Goal: Task Accomplishment & Management: Use online tool/utility

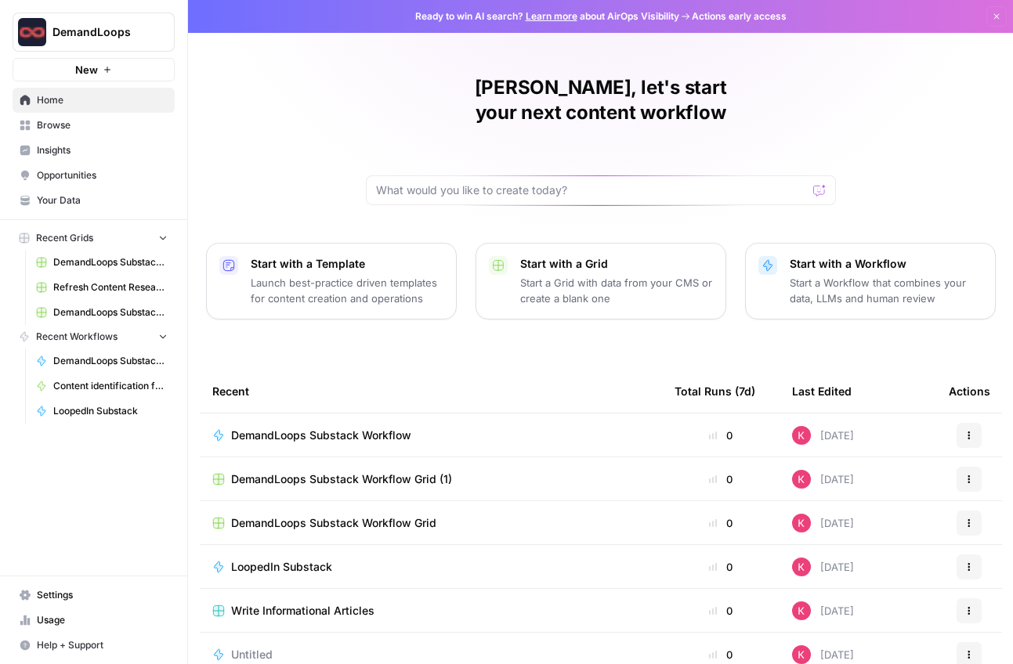
scroll to position [21, 0]
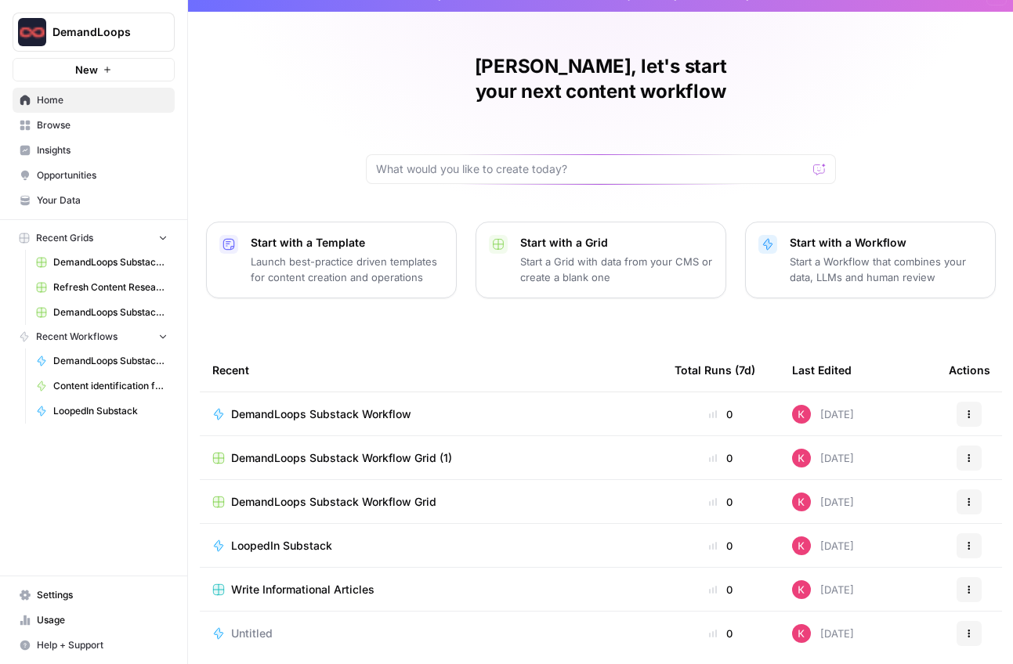
click at [66, 195] on span "Your Data" at bounding box center [102, 200] width 131 height 14
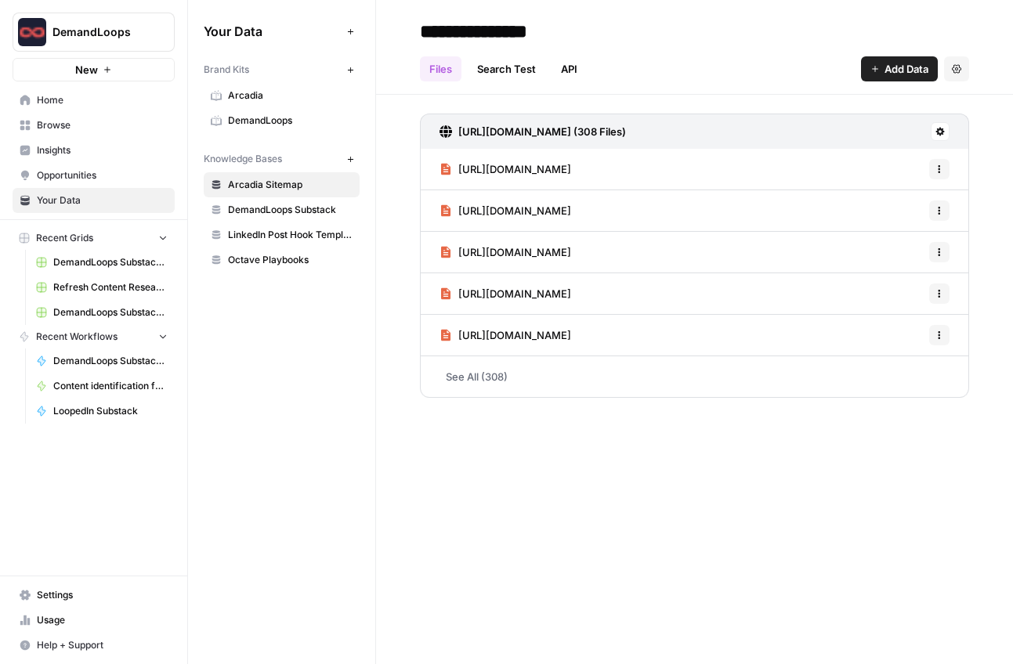
click at [269, 203] on span "DemandLoops Substack" at bounding box center [290, 210] width 125 height 14
click at [869, 128] on span "1 Sync Scheduled" at bounding box center [879, 132] width 76 height 14
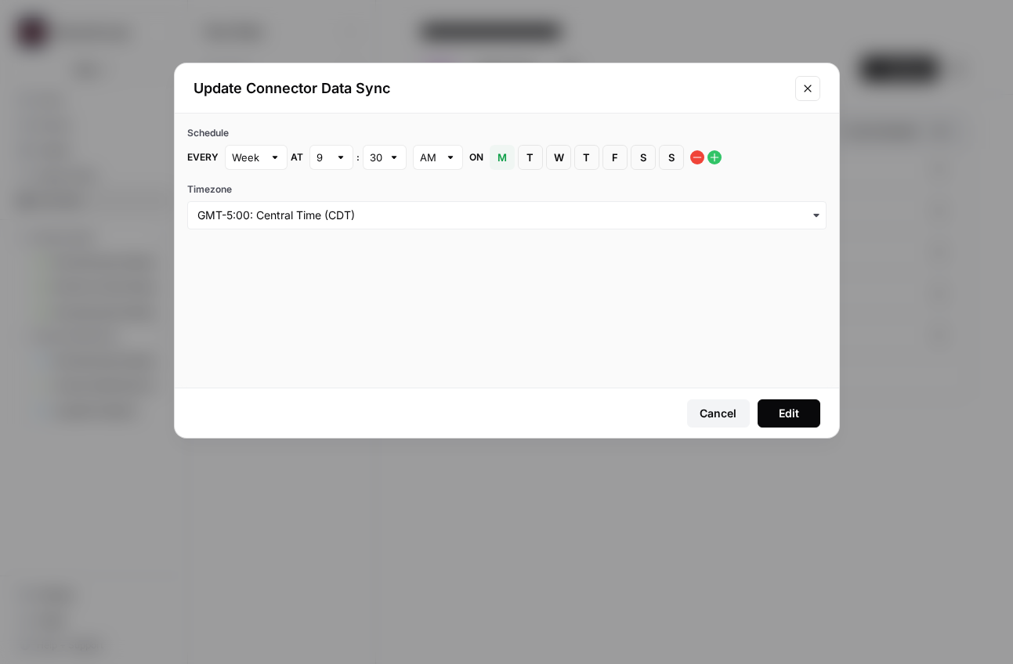
click at [807, 83] on icon "Close modal" at bounding box center [807, 88] width 13 height 13
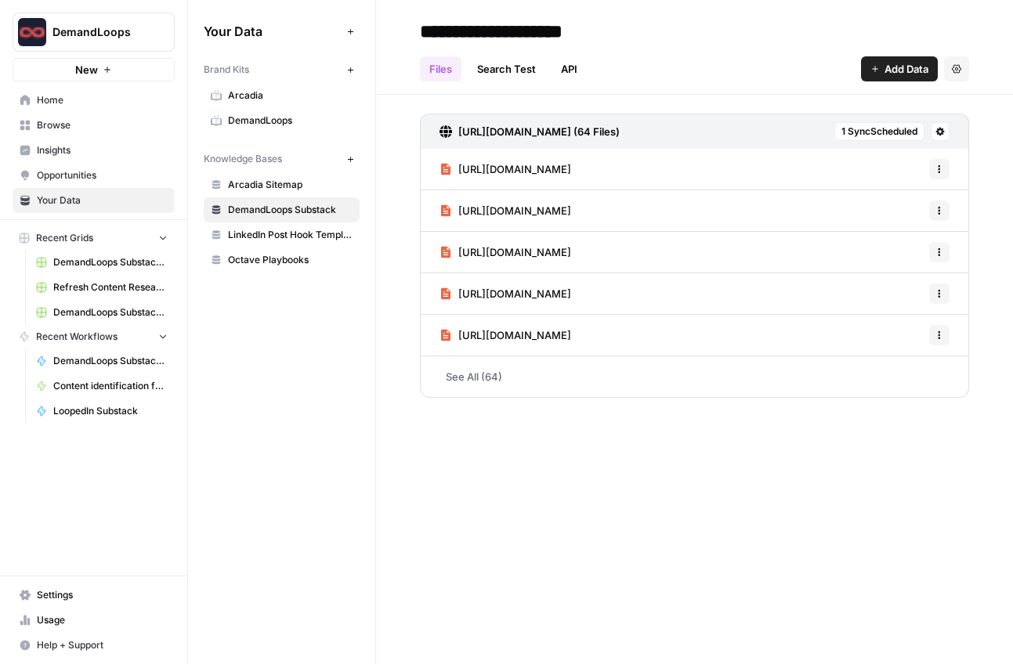
click at [516, 66] on link "Search Test" at bounding box center [507, 68] width 78 height 25
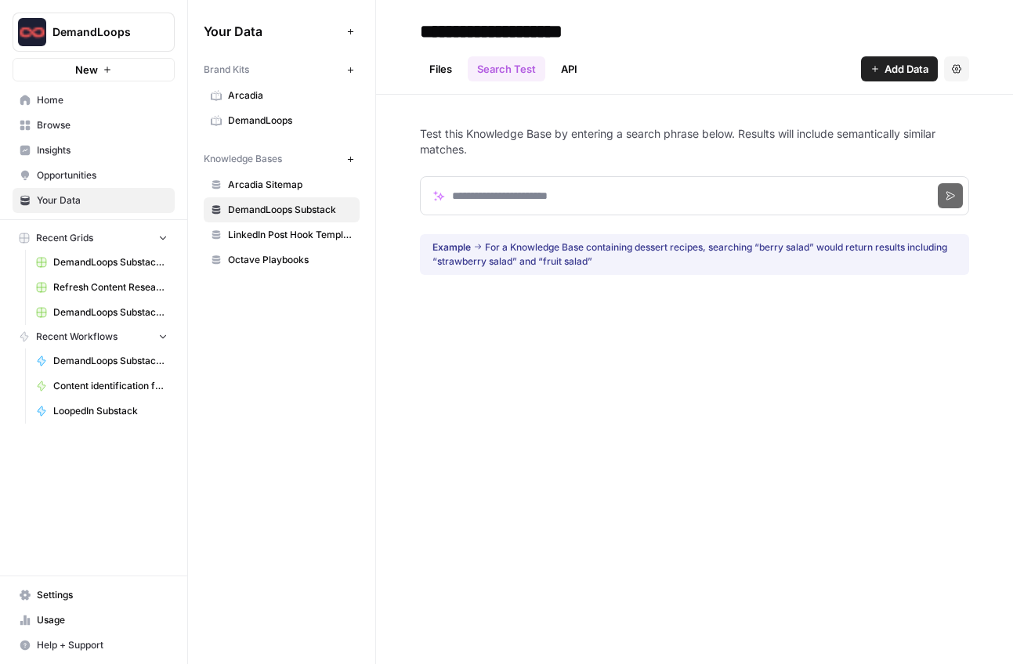
click at [430, 73] on link "Files" at bounding box center [441, 68] width 42 height 25
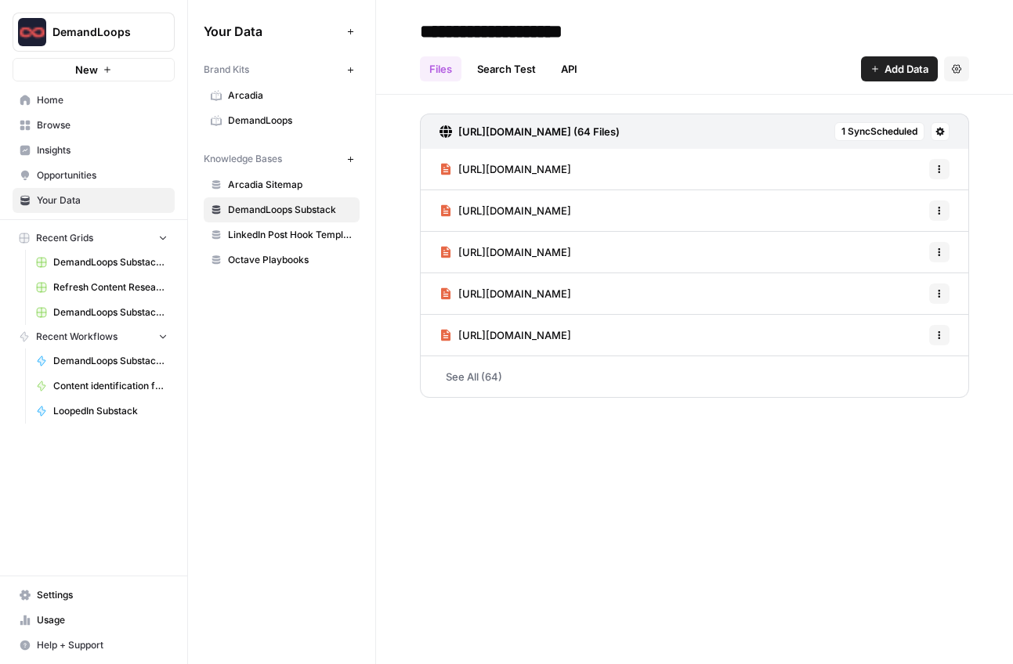
click at [275, 118] on span "DemandLoops" at bounding box center [290, 121] width 125 height 14
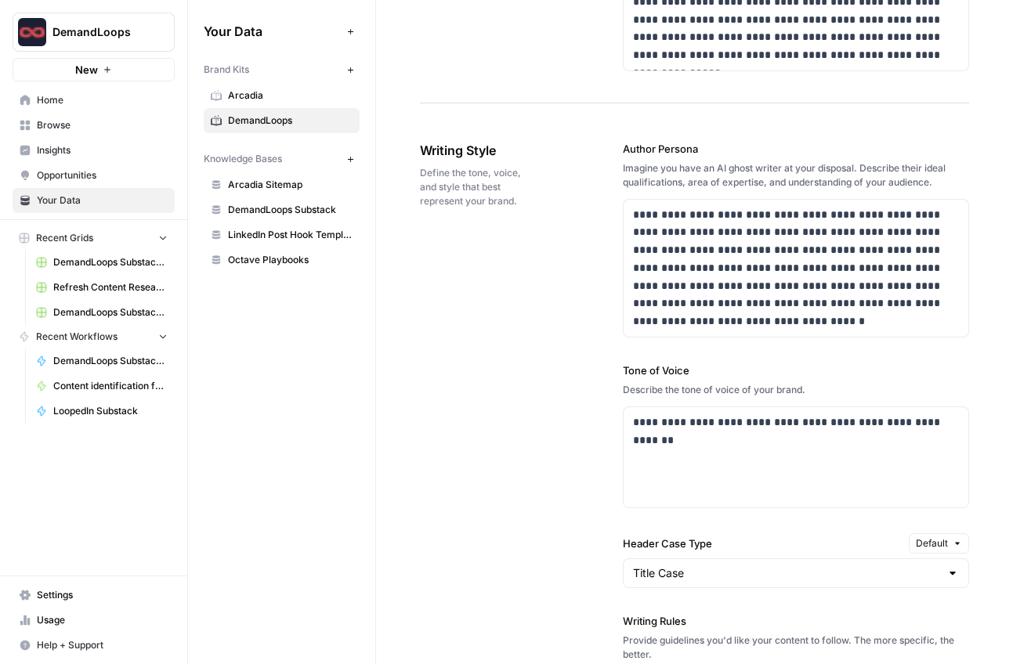
scroll to position [951, 0]
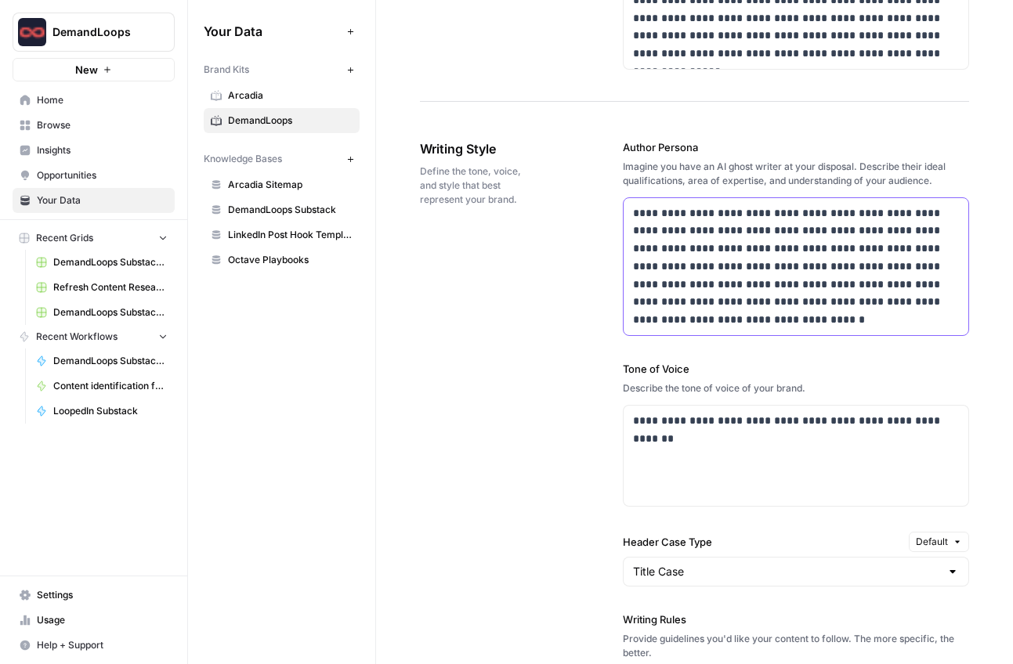
click at [756, 214] on p "**********" at bounding box center [796, 266] width 326 height 125
click at [544, 283] on div "**********" at bounding box center [694, 554] width 549 height 893
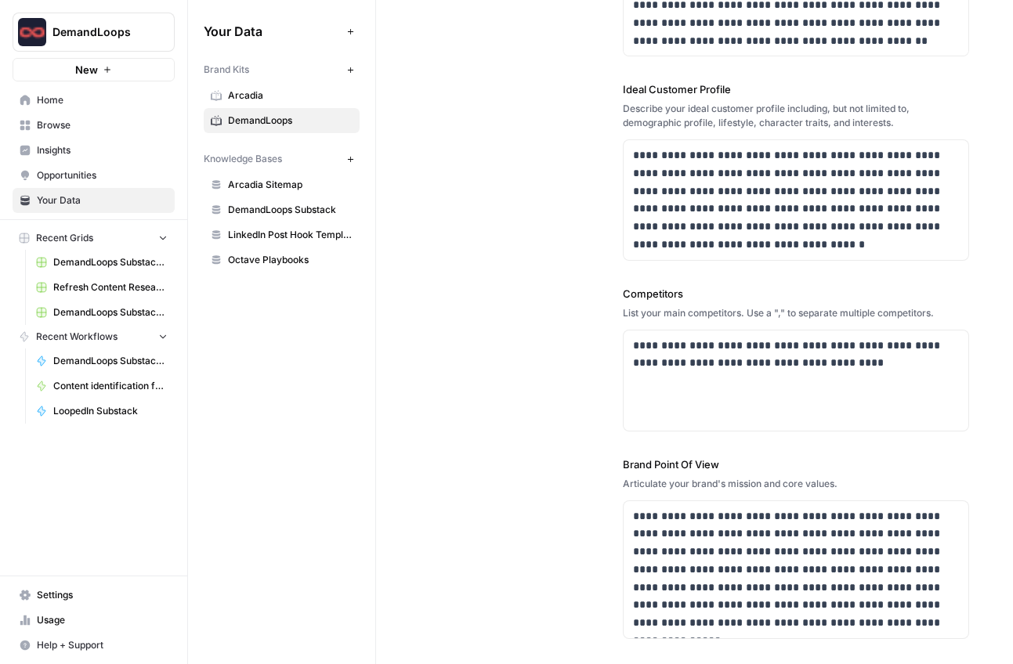
scroll to position [0, 0]
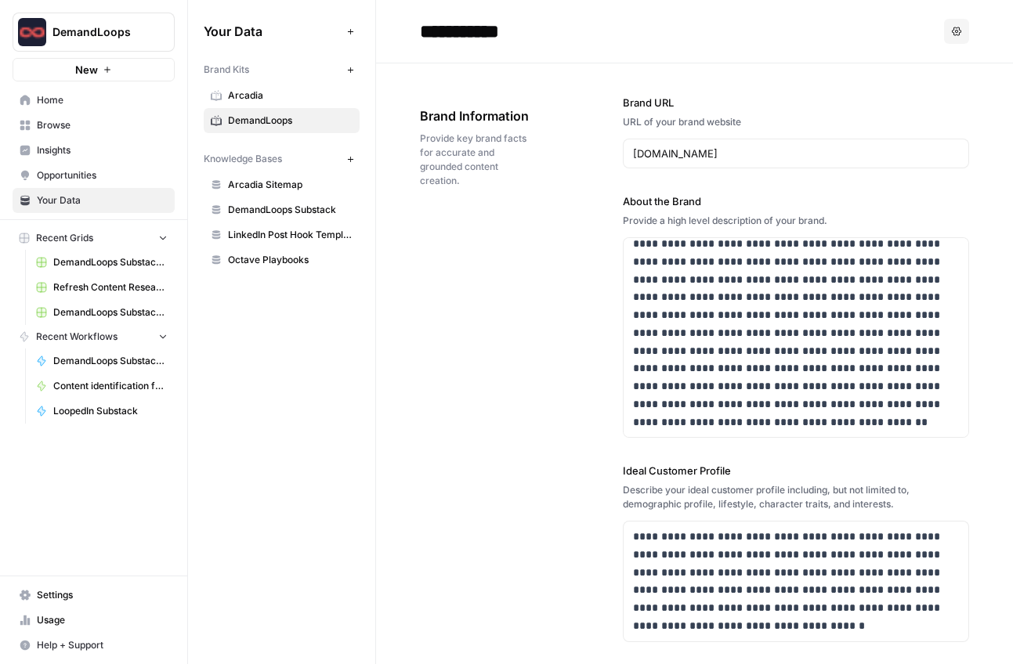
click at [87, 177] on span "Opportunities" at bounding box center [102, 175] width 131 height 14
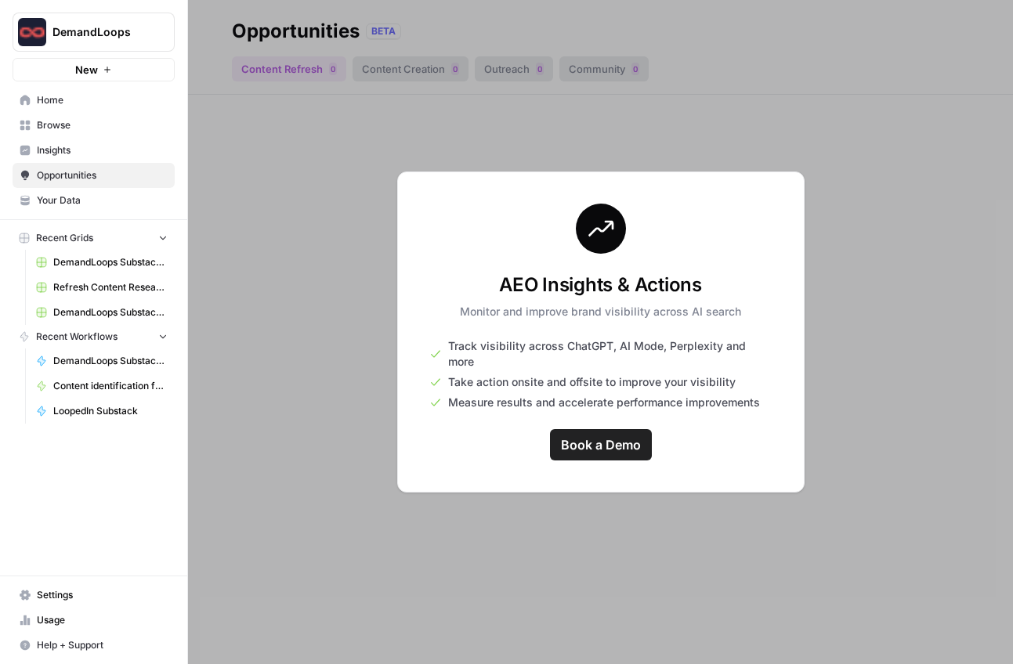
click at [81, 152] on span "Insights" at bounding box center [102, 150] width 131 height 14
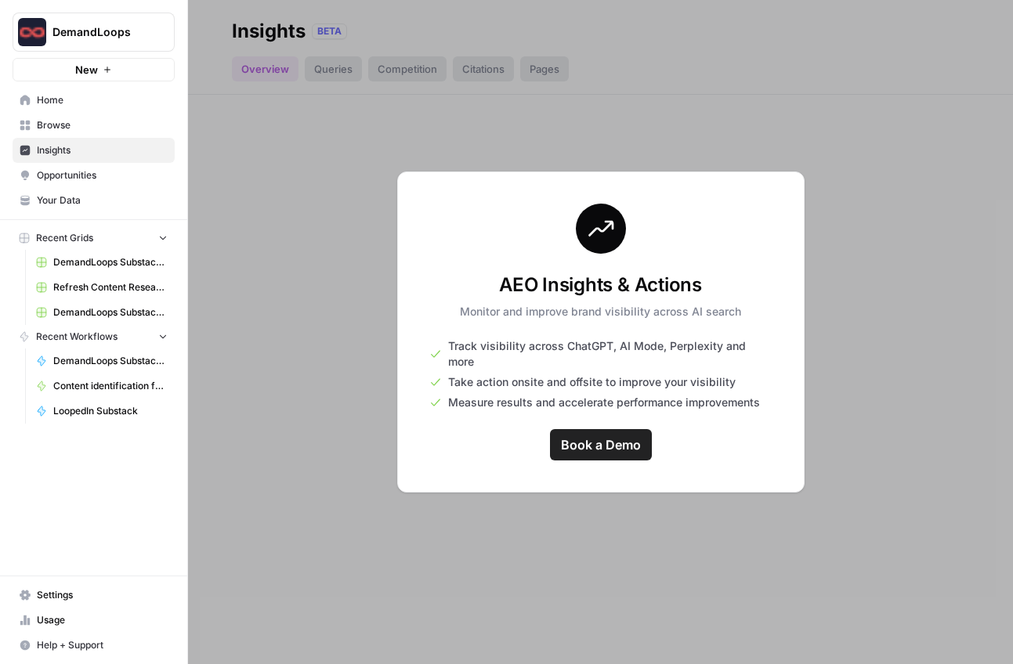
click at [68, 128] on span "Browse" at bounding box center [102, 125] width 131 height 14
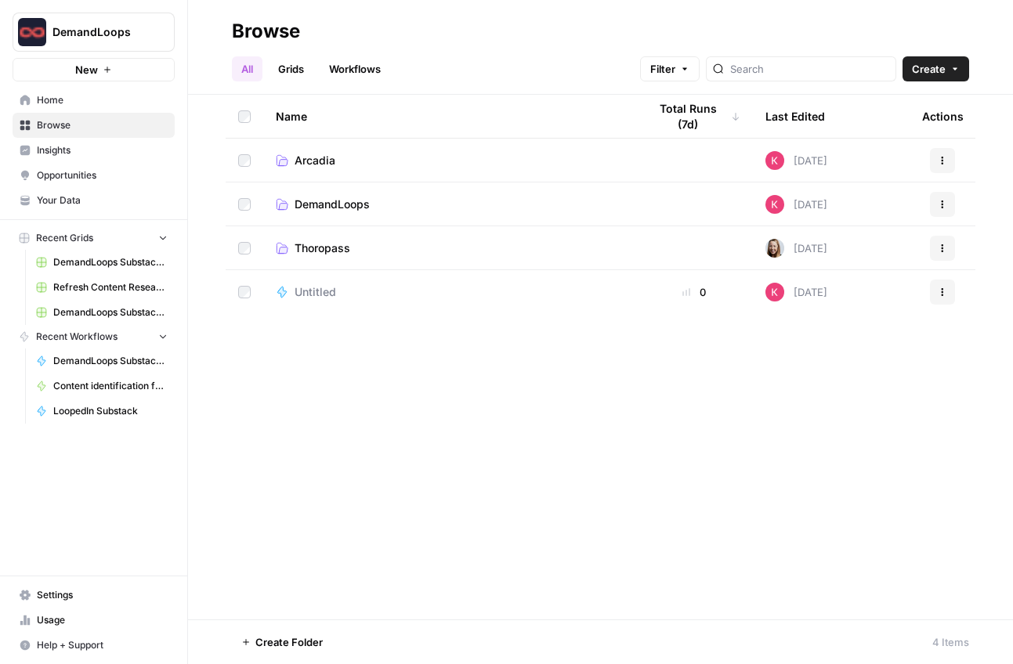
click at [333, 208] on span "DemandLoops" at bounding box center [331, 205] width 75 height 16
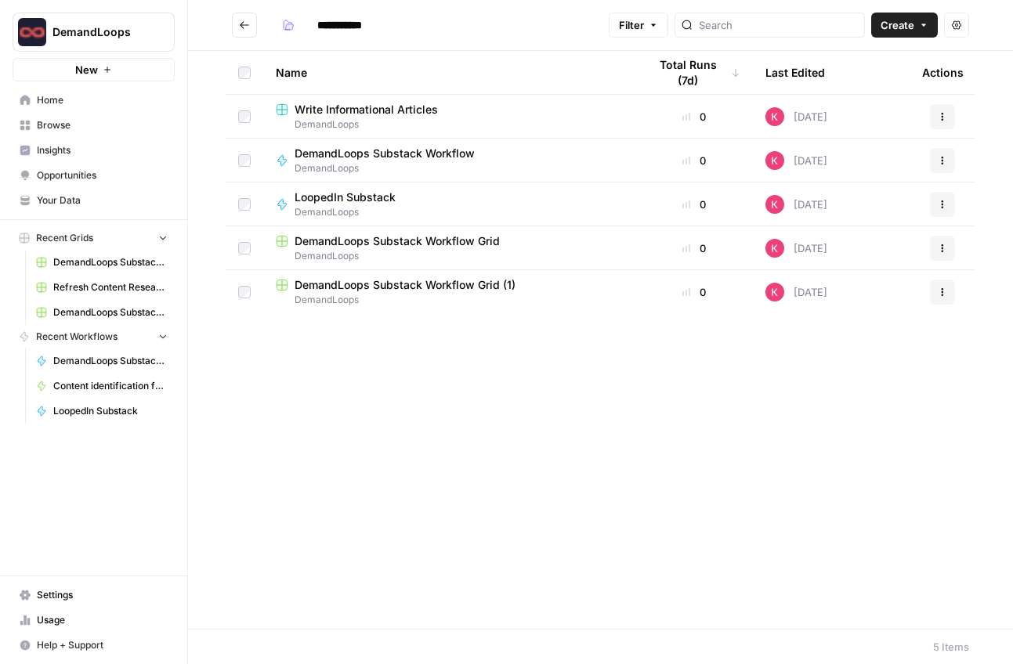
click at [385, 156] on span "DemandLoops Substack Workflow" at bounding box center [384, 154] width 180 height 16
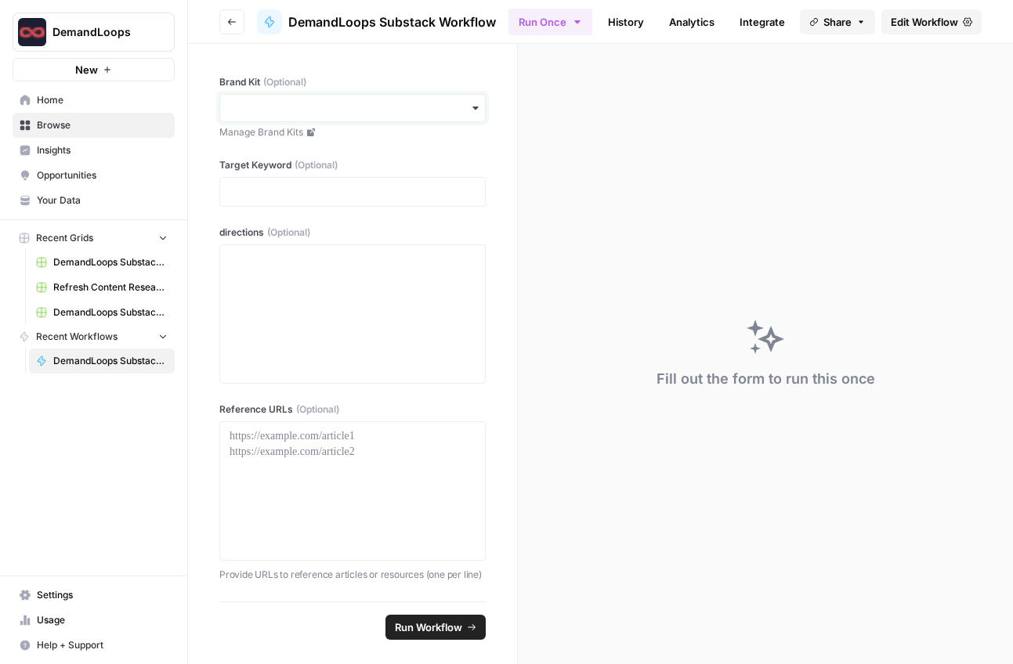
click at [355, 113] on input "Brand Kit (Optional)" at bounding box center [352, 108] width 246 height 16
click at [329, 175] on div "DemandLoops" at bounding box center [352, 180] width 265 height 30
click at [280, 188] on p at bounding box center [352, 192] width 246 height 16
click at [104, 68] on icon "button" at bounding box center [107, 69] width 9 height 9
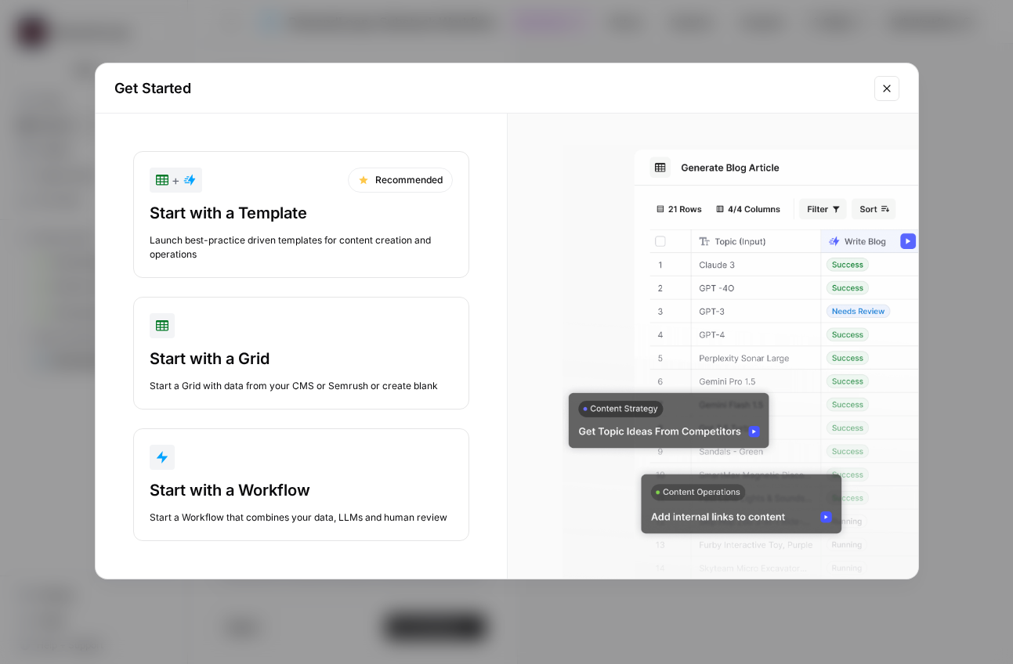
click at [248, 213] on div "Start with a Template" at bounding box center [301, 213] width 303 height 22
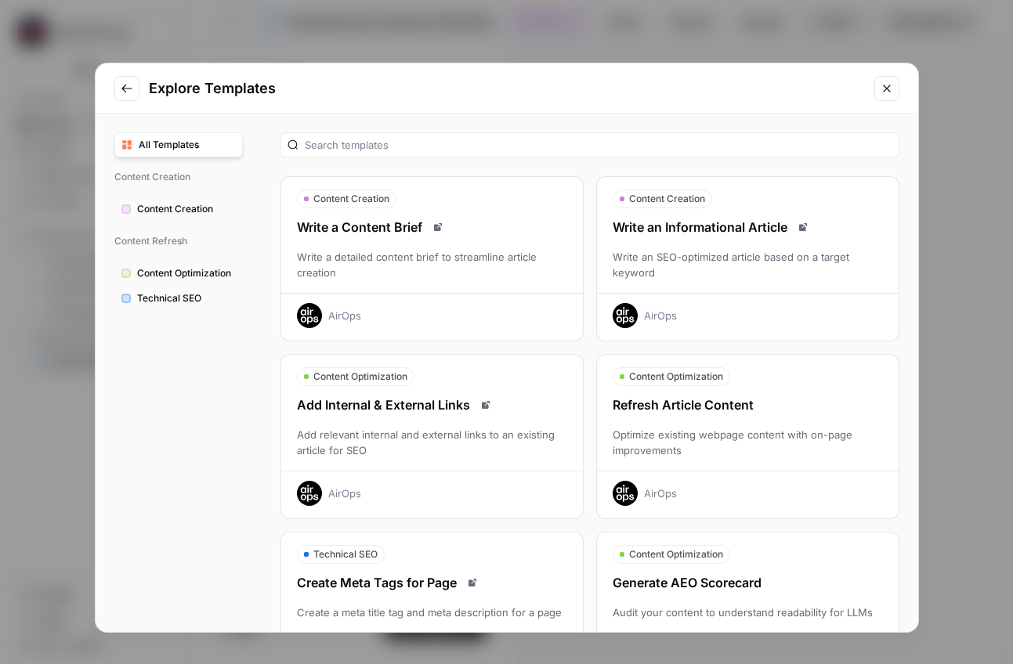
click at [435, 262] on div "Write a detailed content brief to streamline article creation" at bounding box center [431, 264] width 301 height 31
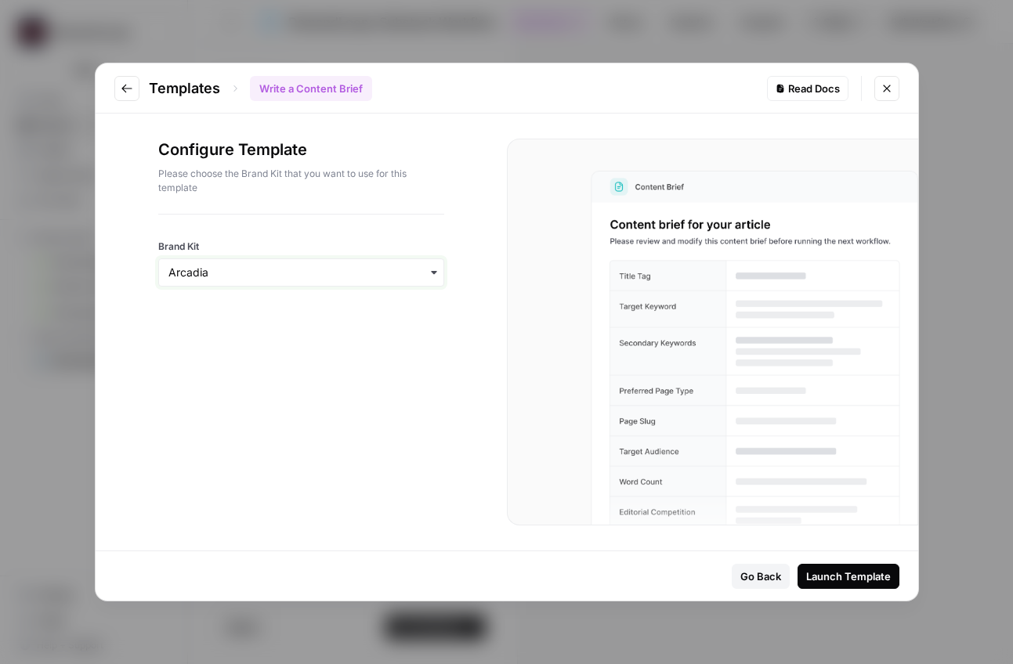
click at [396, 274] on input "Brand Kit" at bounding box center [300, 273] width 265 height 16
click at [328, 354] on div "DemandLoops" at bounding box center [301, 345] width 284 height 30
click at [860, 577] on div "Launch Template" at bounding box center [848, 577] width 85 height 16
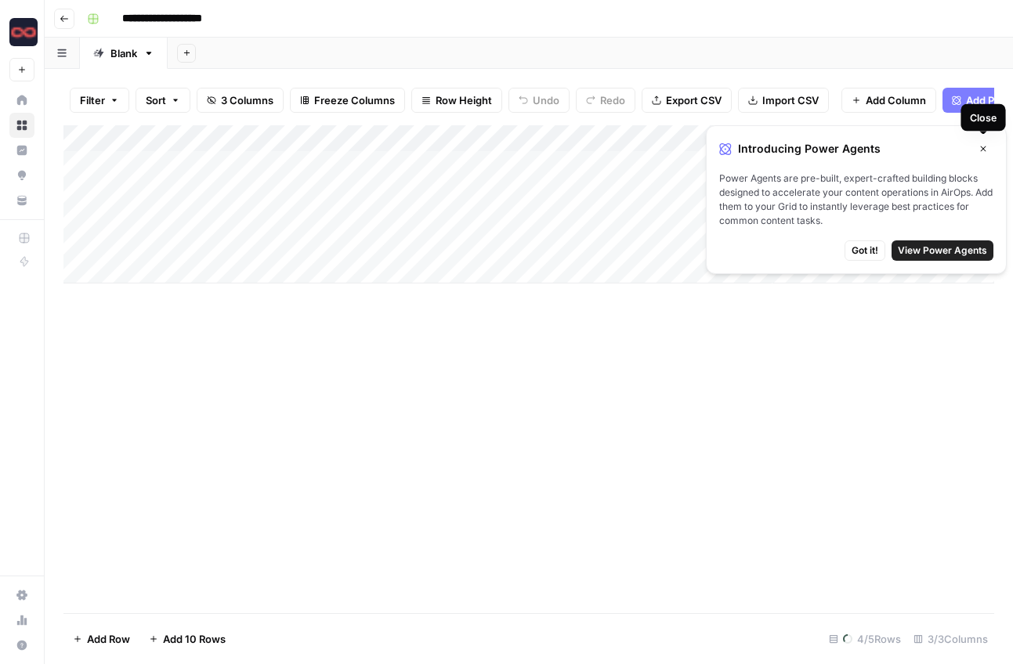
click at [983, 150] on icon "button" at bounding box center [982, 148] width 9 height 9
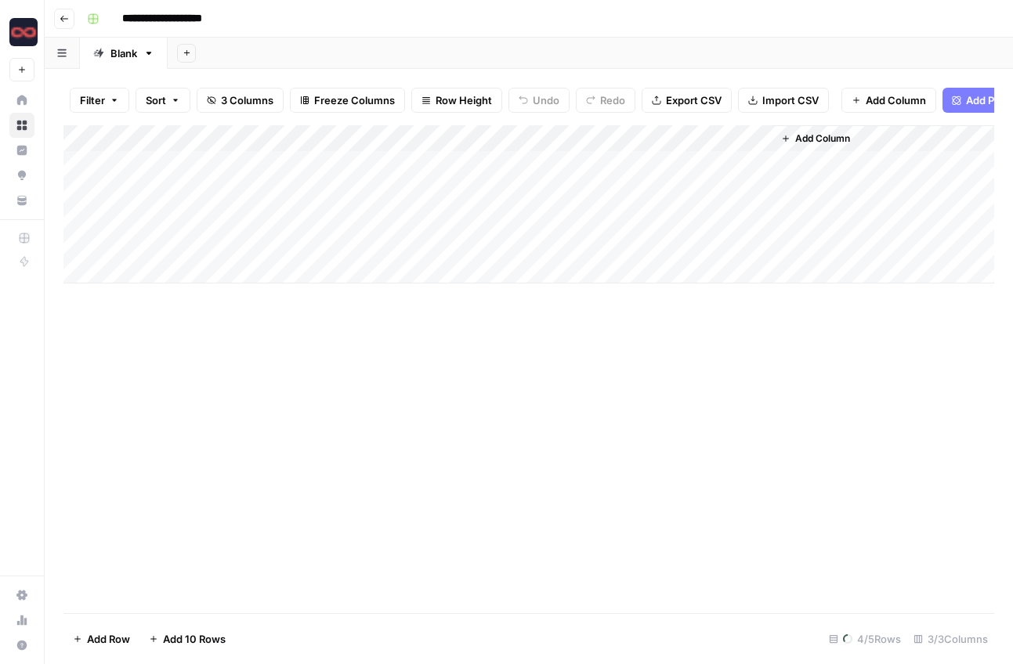
click at [236, 162] on div "Add Column" at bounding box center [528, 204] width 930 height 158
click at [264, 219] on div "Add Column" at bounding box center [528, 191] width 930 height 132
click at [257, 168] on div "Add Column" at bounding box center [528, 191] width 930 height 132
click at [257, 167] on div "Add Column" at bounding box center [528, 191] width 930 height 132
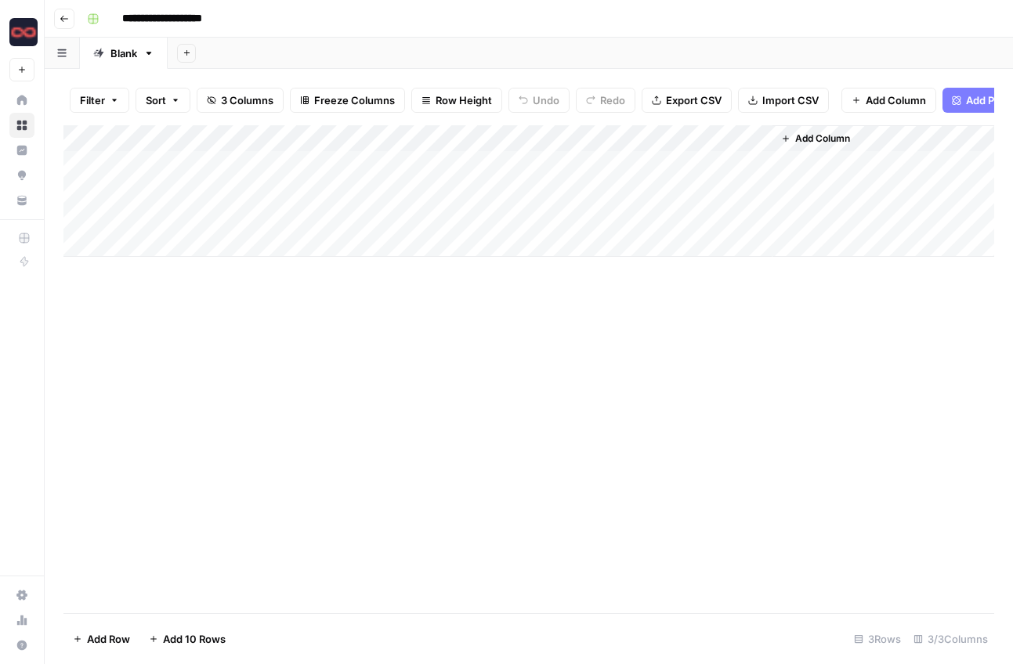
click at [247, 189] on div "Add Column" at bounding box center [528, 191] width 930 height 132
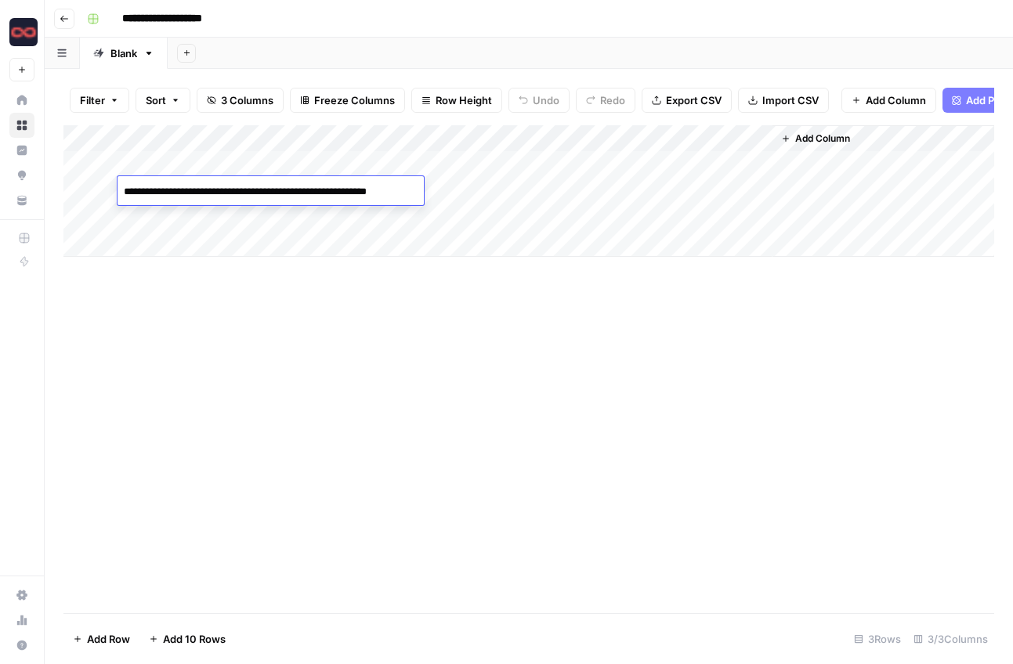
click at [237, 211] on div "Add Column" at bounding box center [528, 191] width 930 height 132
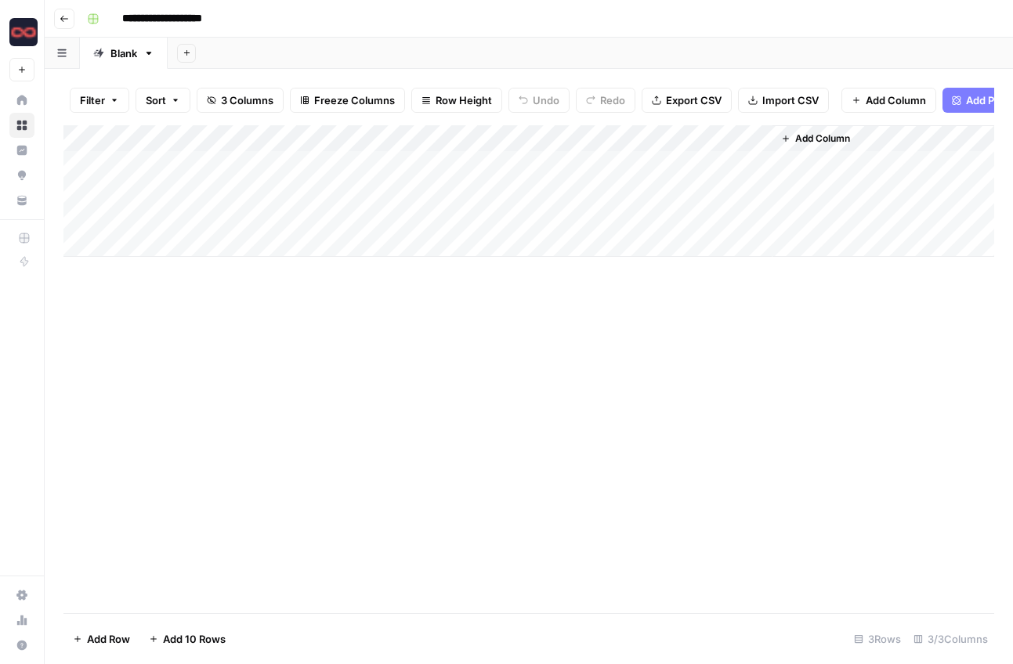
click at [237, 211] on div "Add Column" at bounding box center [528, 191] width 930 height 132
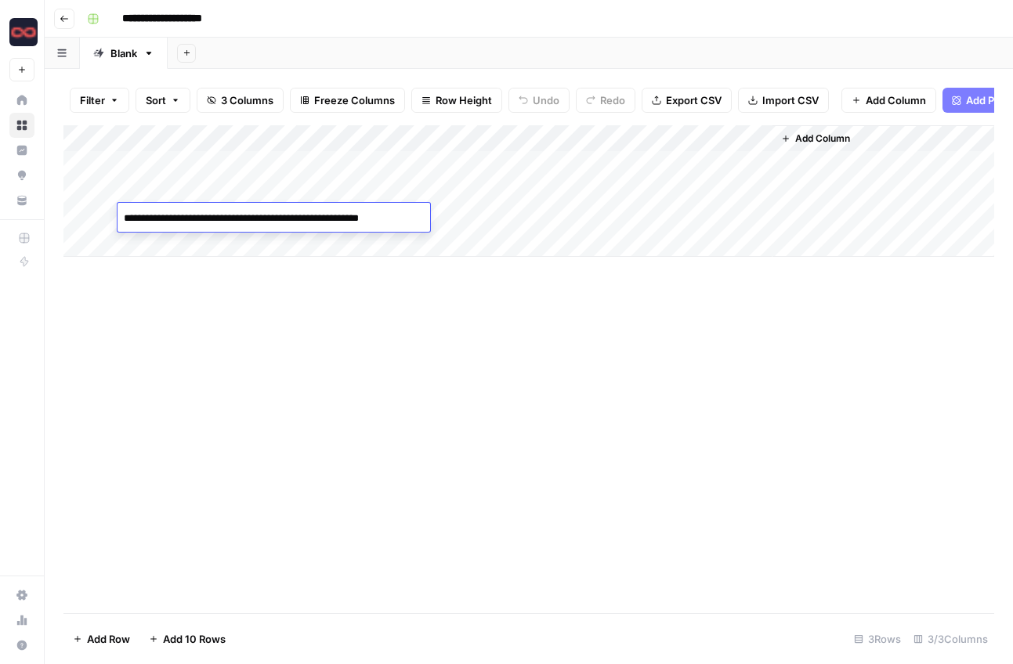
click at [224, 248] on div "Add Column" at bounding box center [528, 191] width 930 height 132
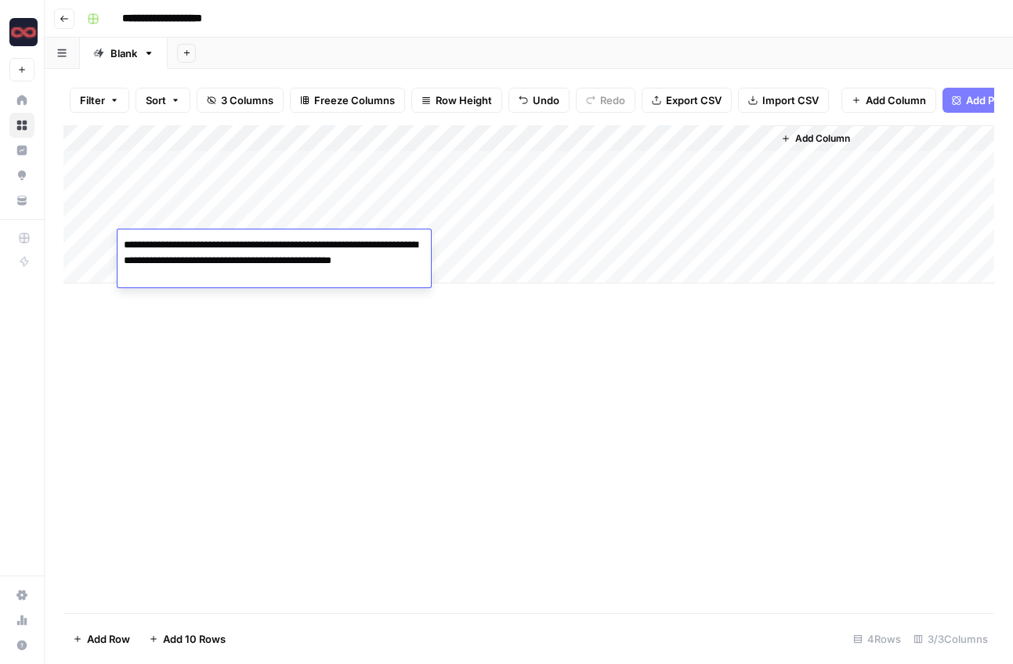
type textarea "**********"
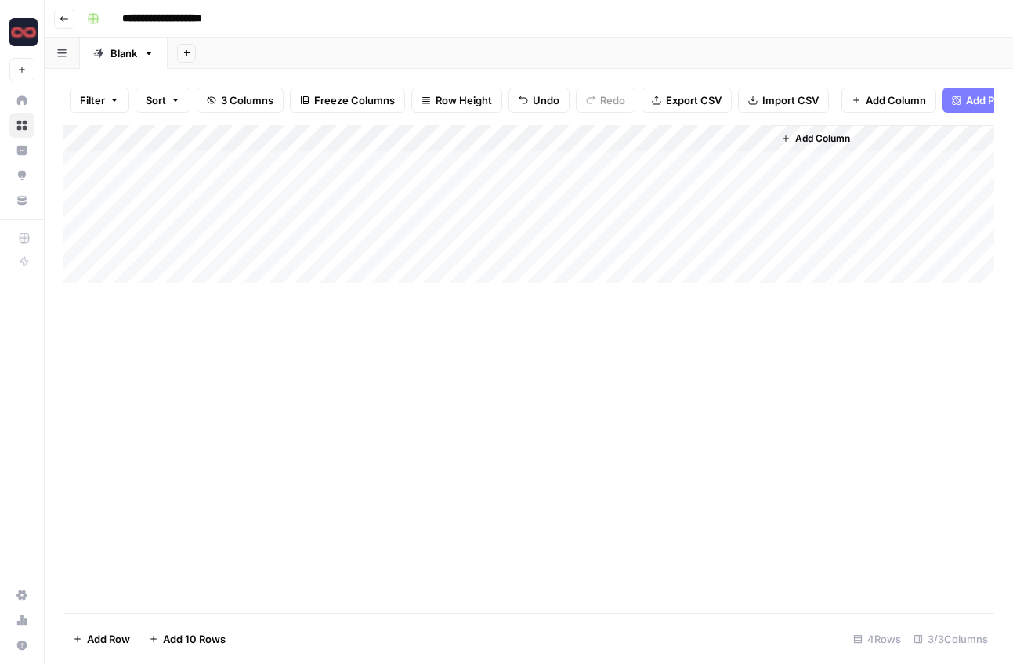
click at [240, 155] on div "Add Column" at bounding box center [528, 204] width 930 height 158
click at [242, 165] on div "Add Column" at bounding box center [528, 204] width 930 height 158
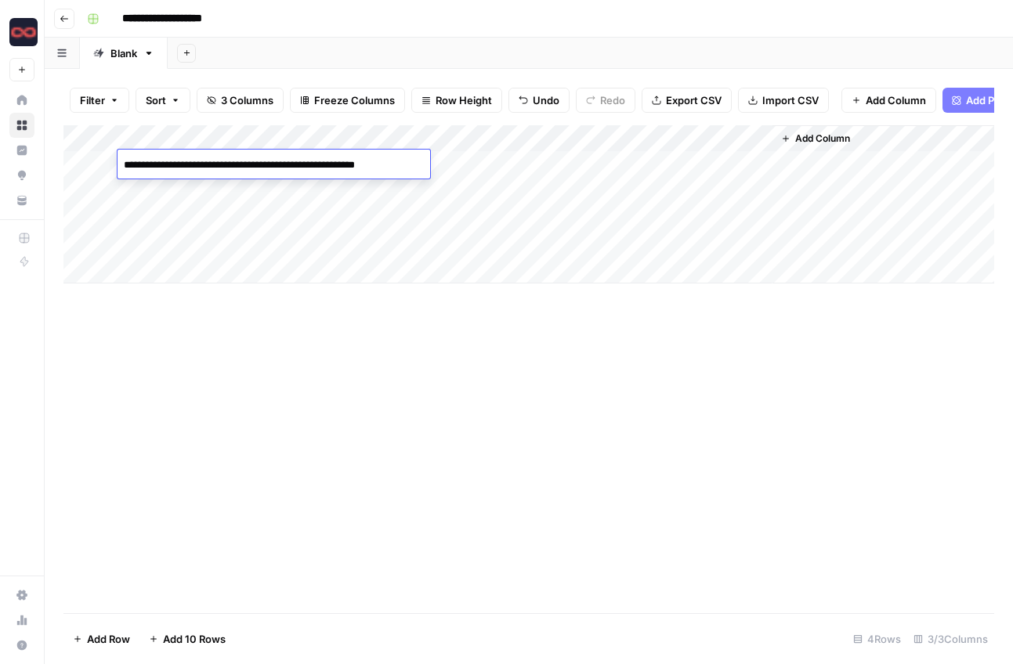
click at [242, 165] on textarea "**********" at bounding box center [271, 165] width 309 height 22
click at [167, 272] on div "Add Column" at bounding box center [528, 204] width 930 height 158
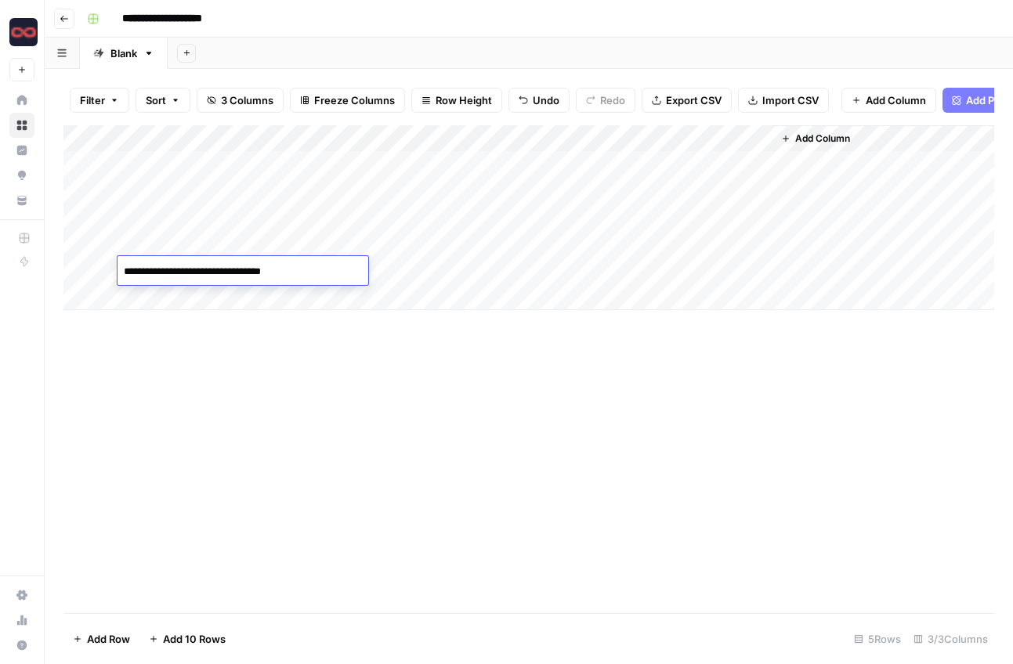
type textarea "**********"
click at [435, 269] on div "Add Column" at bounding box center [528, 217] width 930 height 185
click at [400, 262] on div "Add Column" at bounding box center [528, 217] width 930 height 185
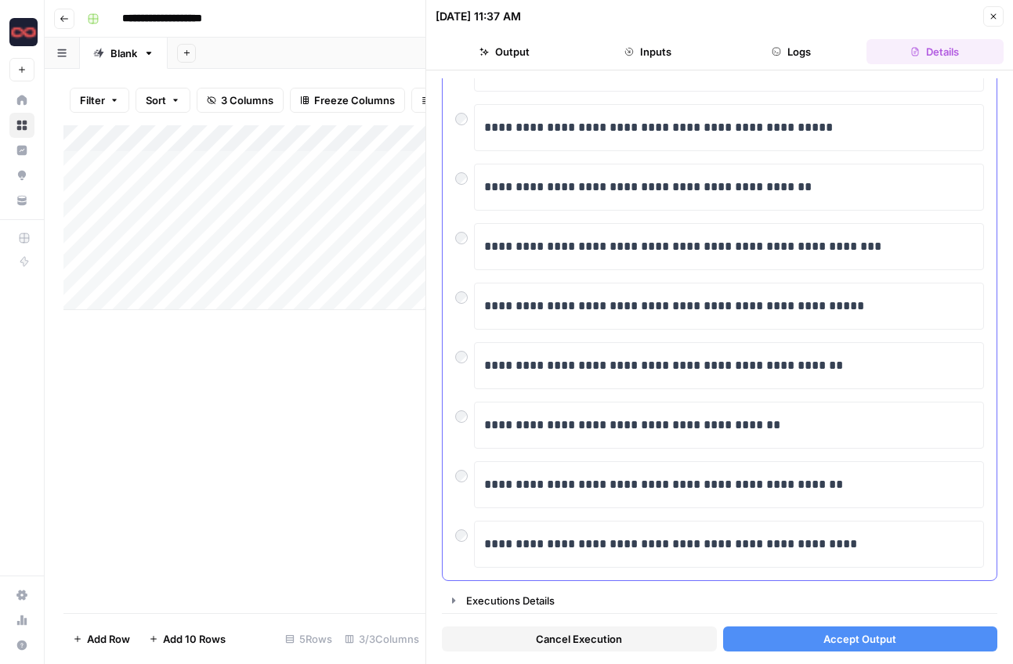
scroll to position [211, 0]
click at [614, 421] on p "**********" at bounding box center [728, 424] width 489 height 20
click at [814, 634] on button "Accept Output" at bounding box center [860, 638] width 275 height 25
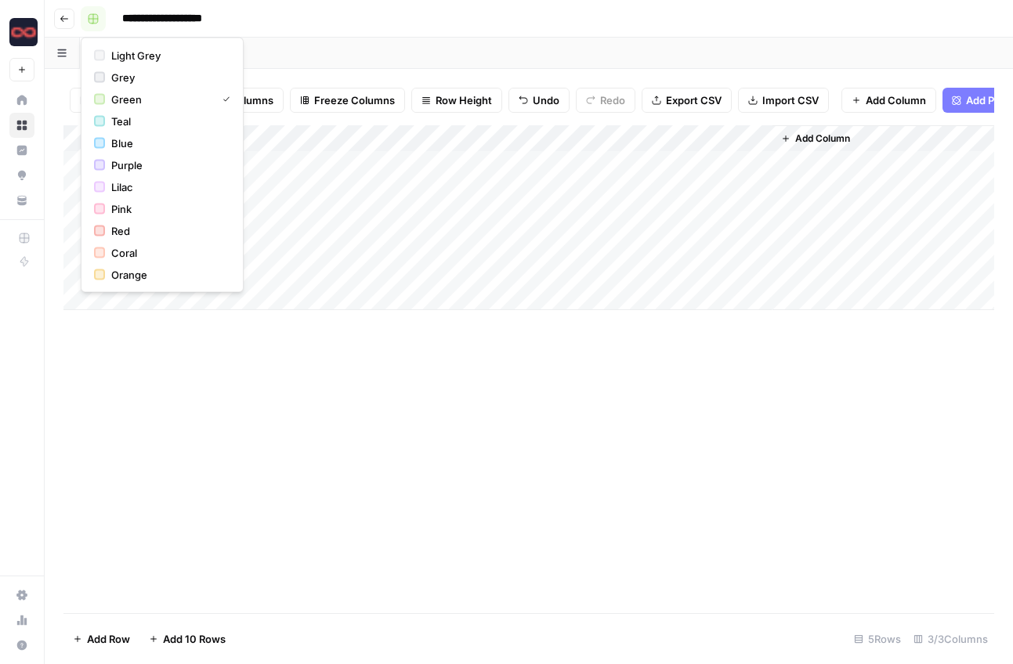
click at [91, 15] on rect "button" at bounding box center [92, 18] width 9 height 9
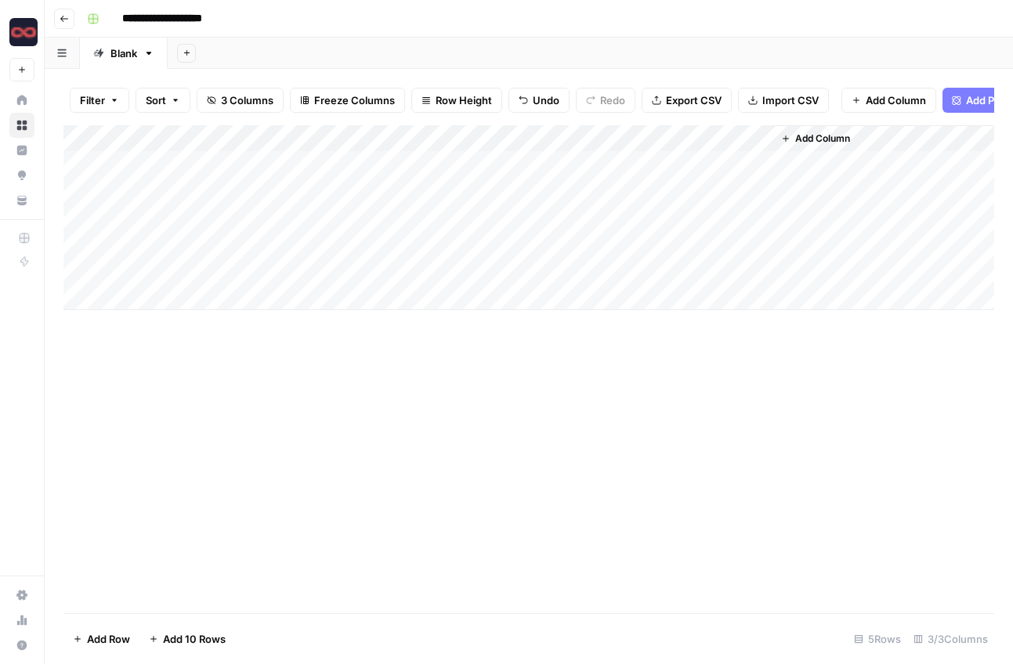
click at [65, 17] on icon "button" at bounding box center [64, 18] width 9 height 9
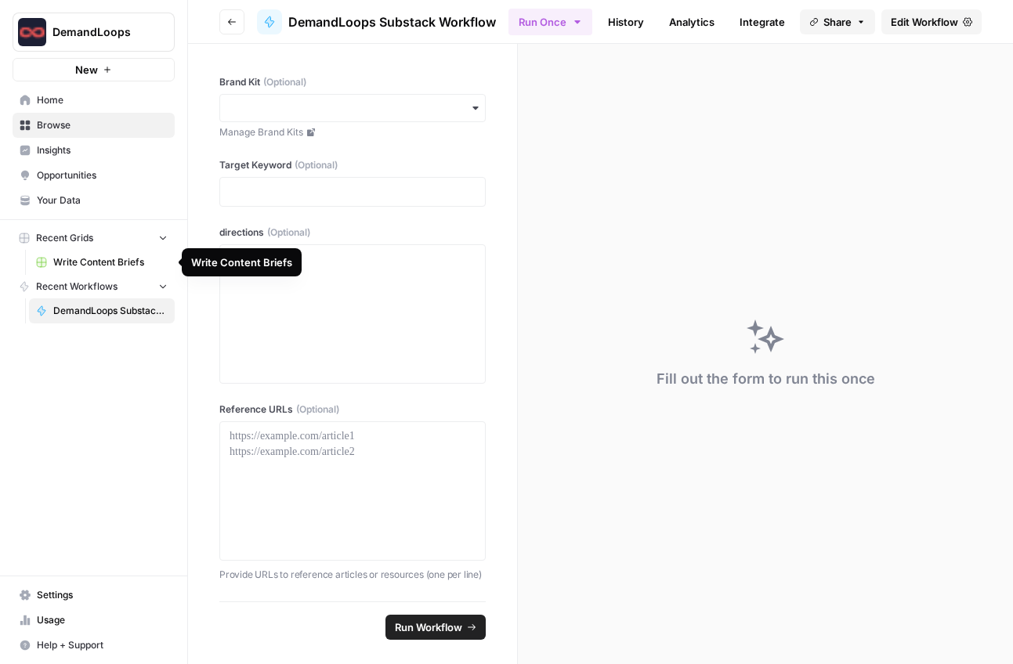
click at [107, 260] on span "Write Content Briefs" at bounding box center [110, 262] width 114 height 14
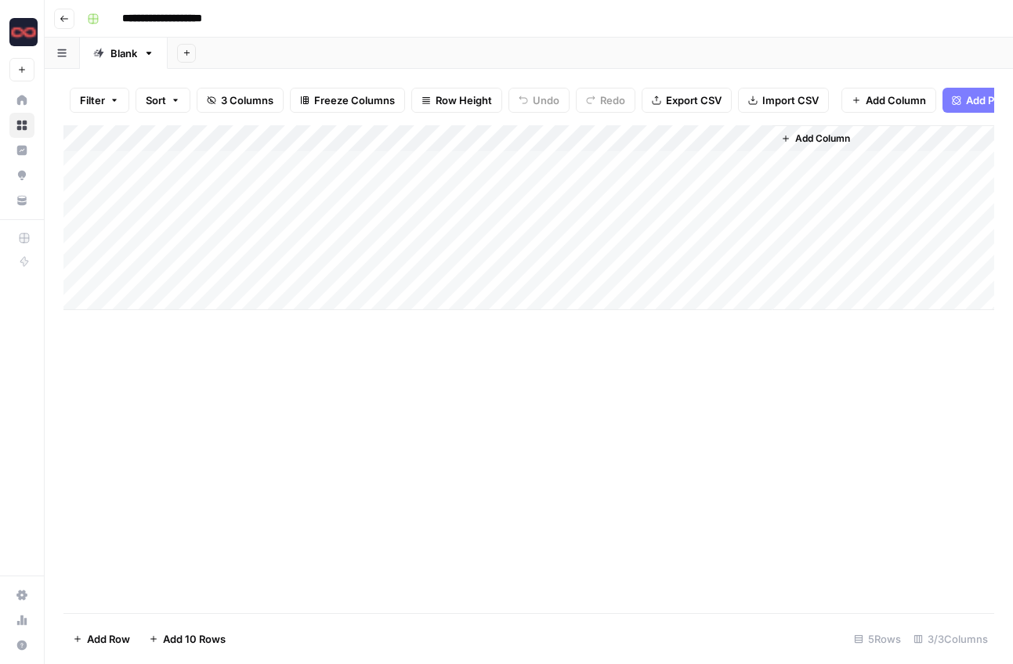
click at [652, 272] on div "Add Column" at bounding box center [528, 217] width 930 height 185
click at [754, 271] on div "Add Column" at bounding box center [528, 217] width 930 height 185
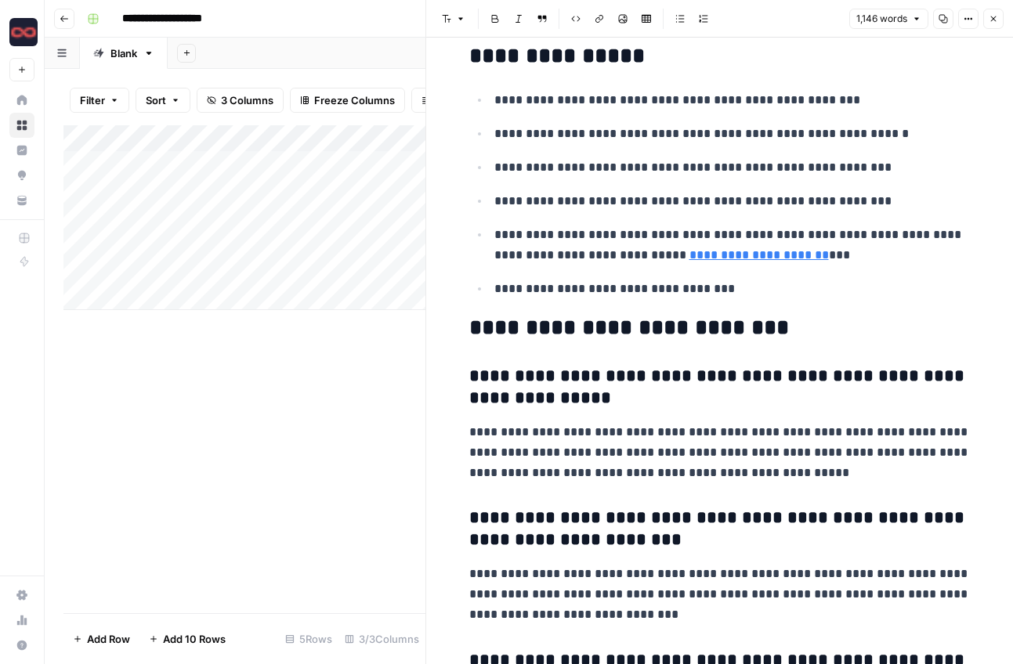
scroll to position [5325, 0]
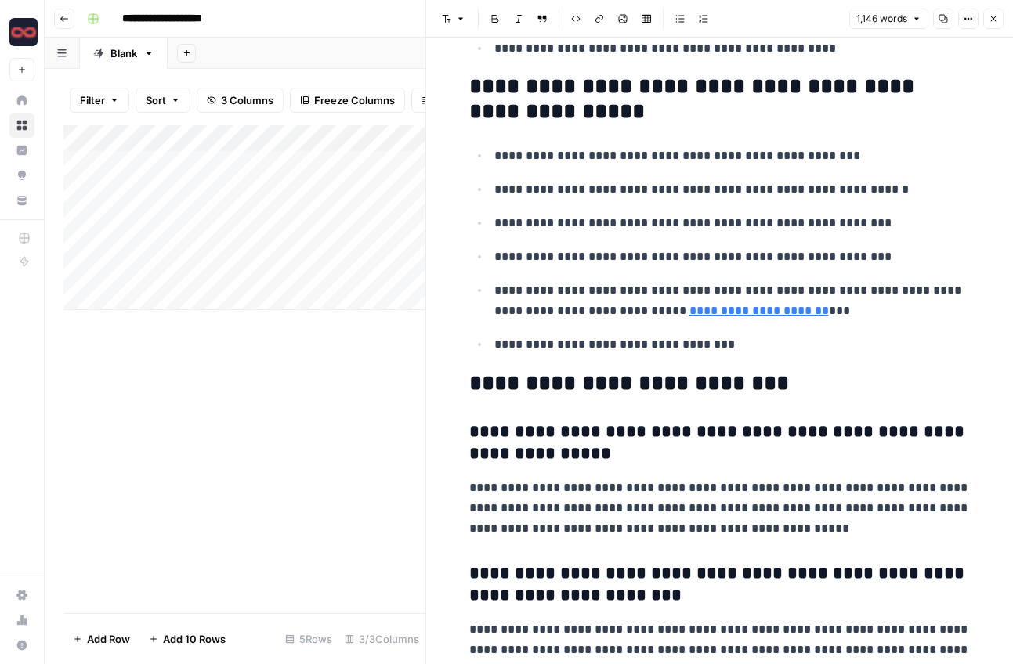
click at [992, 18] on icon "button" at bounding box center [993, 18] width 5 height 5
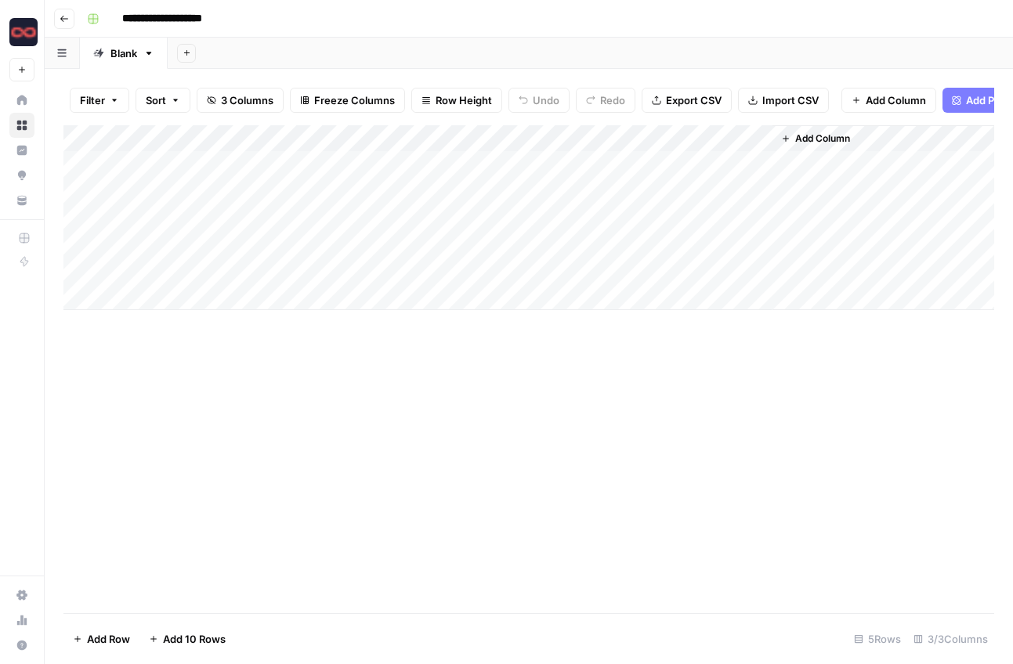
click at [441, 243] on div "Add Column" at bounding box center [528, 217] width 930 height 185
click at [210, 216] on div "Add Column" at bounding box center [528, 217] width 930 height 185
click at [391, 215] on div "Add Column" at bounding box center [528, 217] width 930 height 185
click at [68, 18] on span "Go back" at bounding box center [68, 18] width 1 height 1
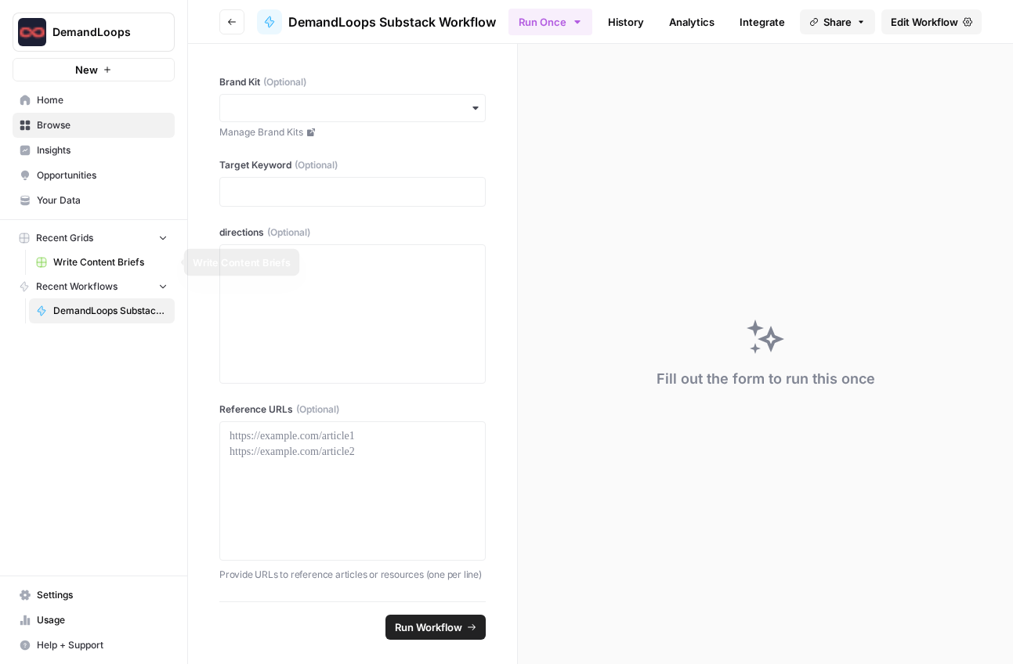
click at [79, 262] on span "Write Content Briefs" at bounding box center [110, 262] width 114 height 14
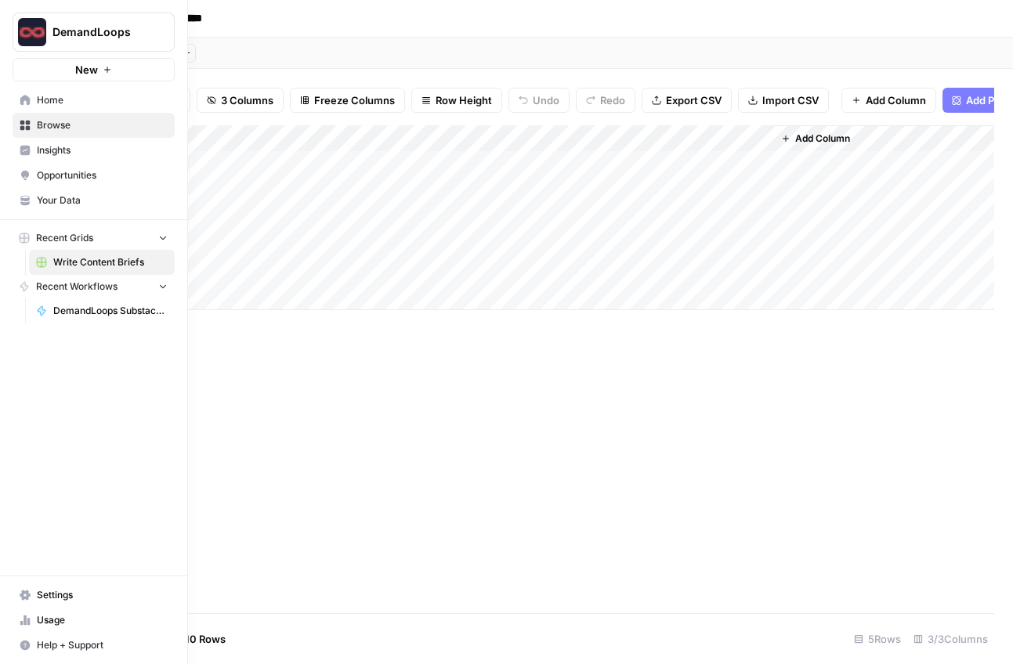
click at [43, 124] on span "Browse" at bounding box center [102, 125] width 131 height 14
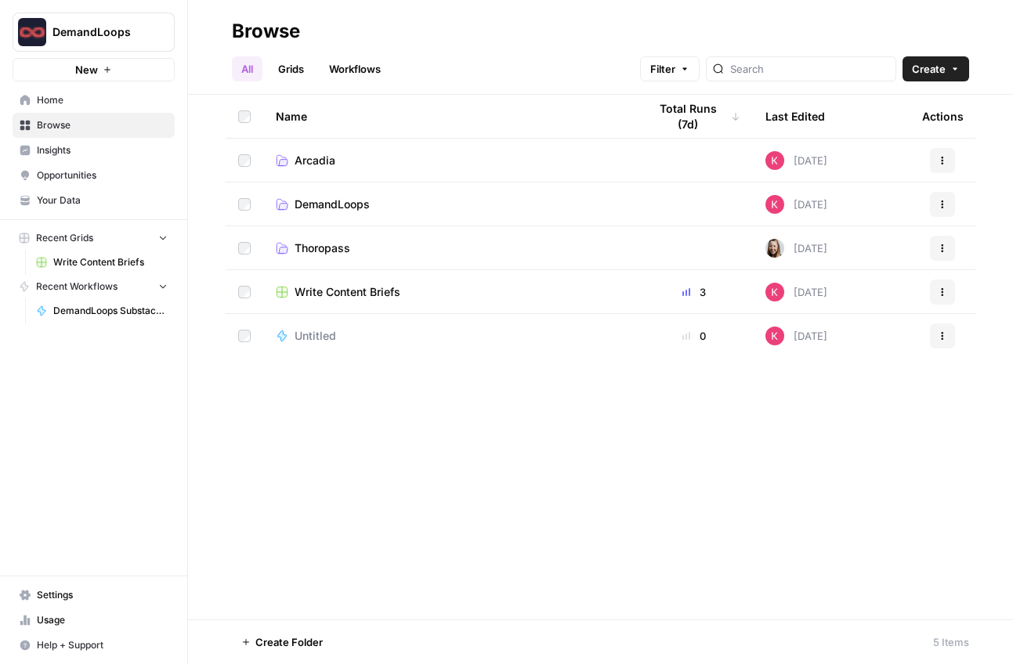
click at [323, 208] on span "DemandLoops" at bounding box center [331, 205] width 75 height 16
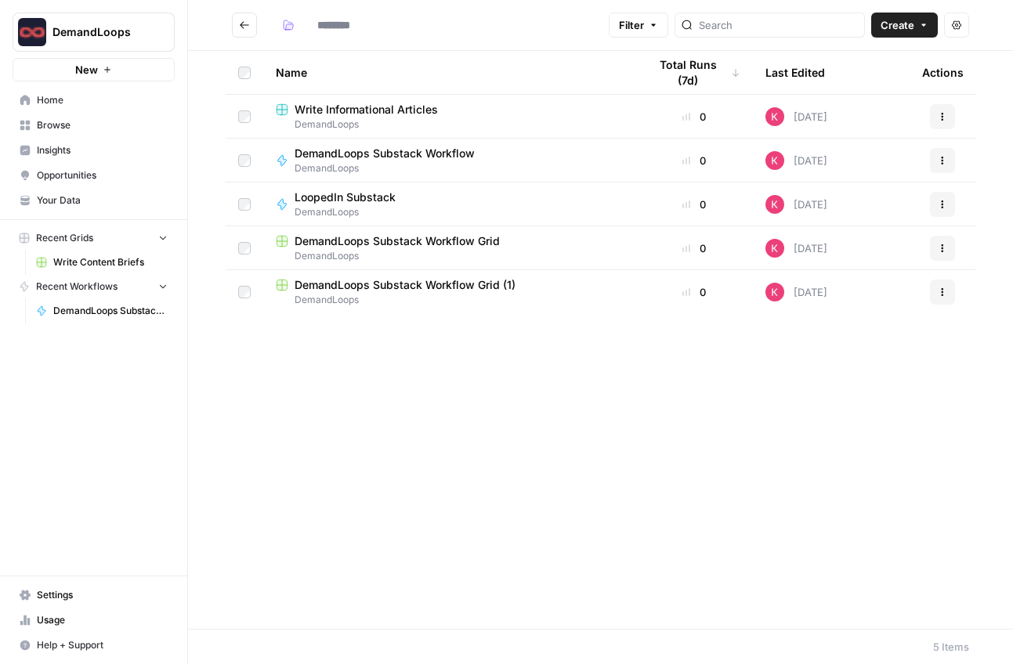
type input "**********"
click at [417, 164] on span "DemandLoops" at bounding box center [390, 168] width 193 height 14
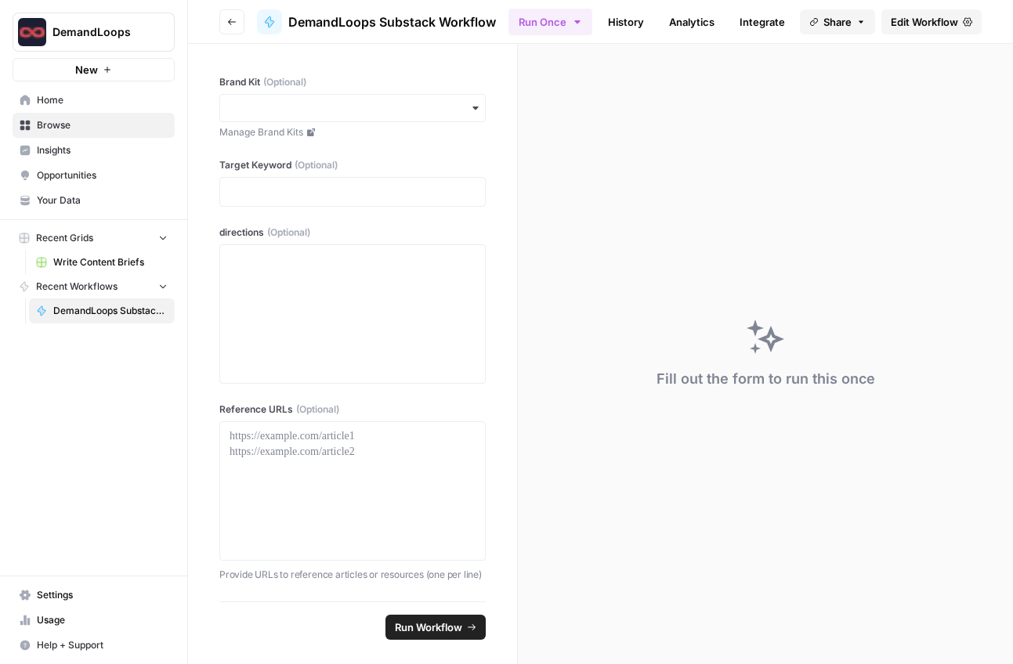
click at [910, 21] on span "Edit Workflow" at bounding box center [923, 22] width 67 height 16
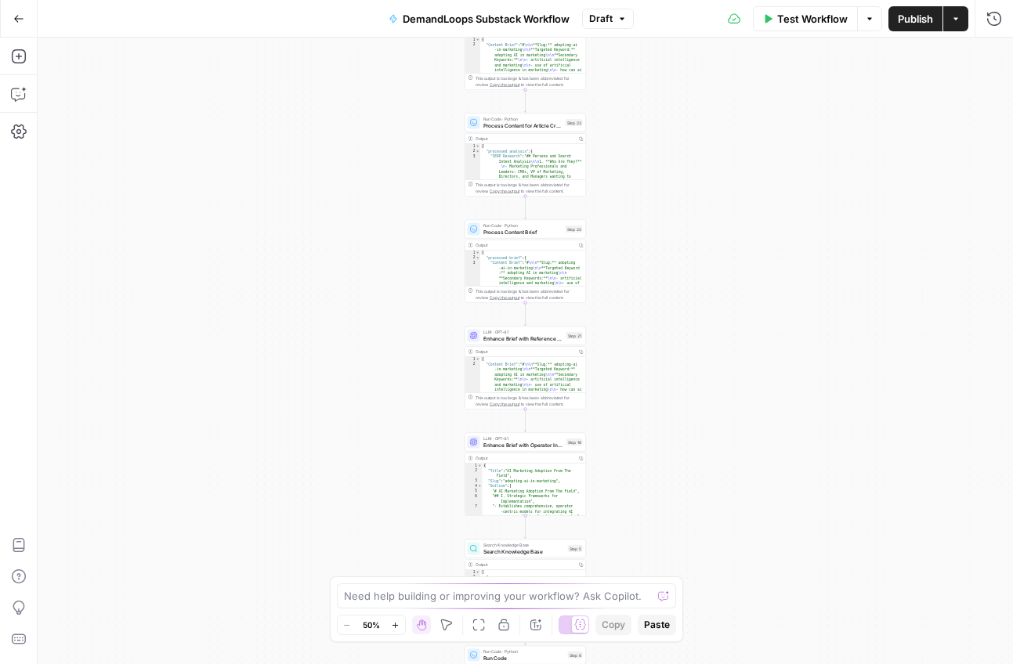
click at [15, 14] on icon "button" at bounding box center [18, 18] width 11 height 11
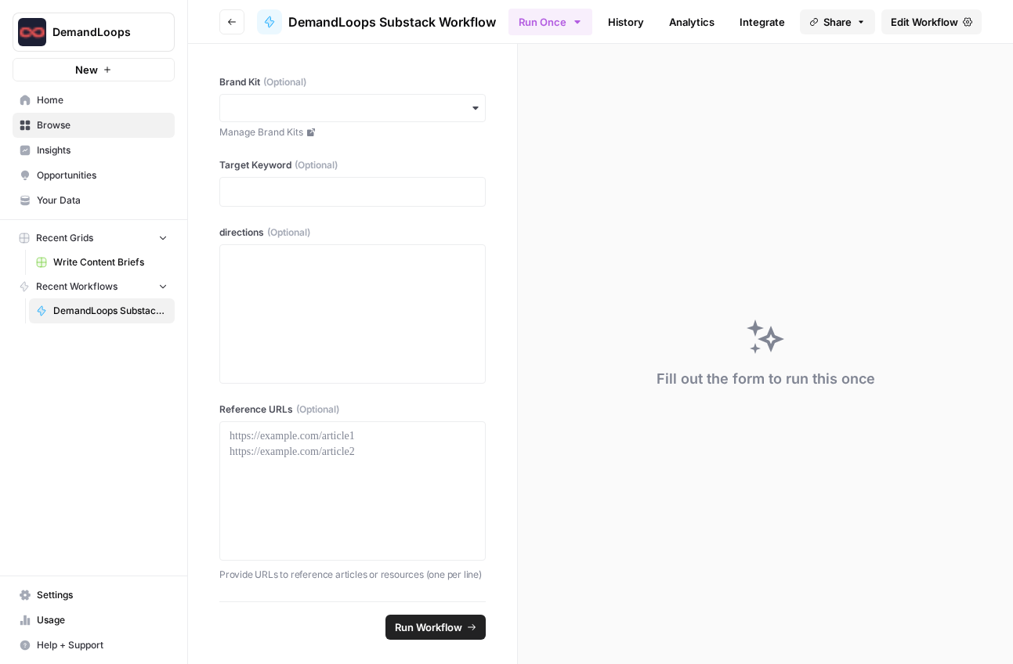
click at [233, 18] on icon "button" at bounding box center [231, 21] width 9 height 9
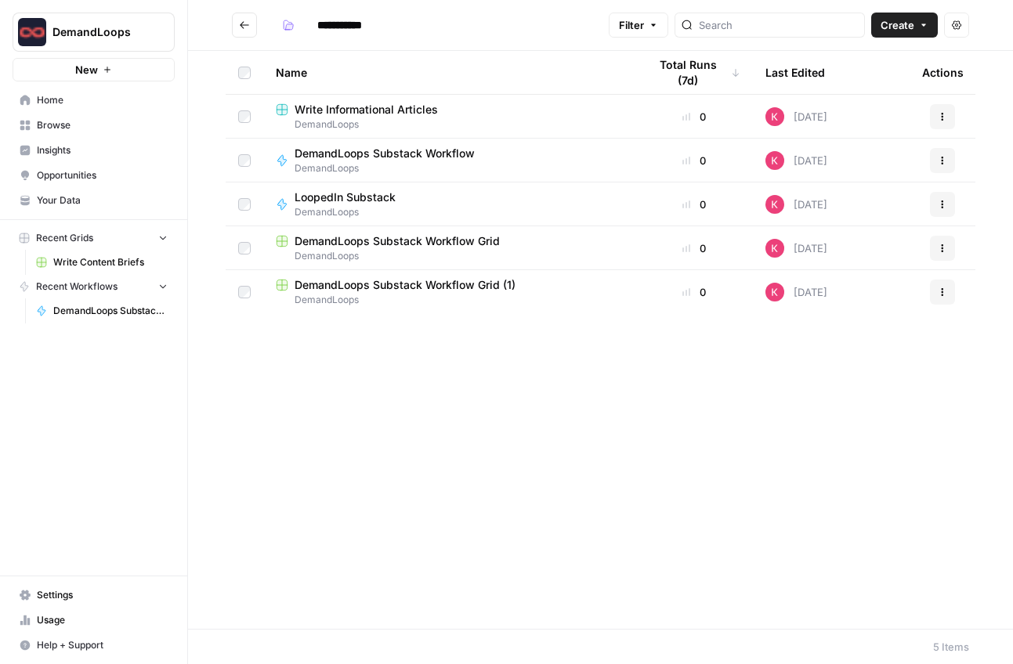
click at [359, 200] on span "LoopedIn Substack" at bounding box center [344, 198] width 101 height 16
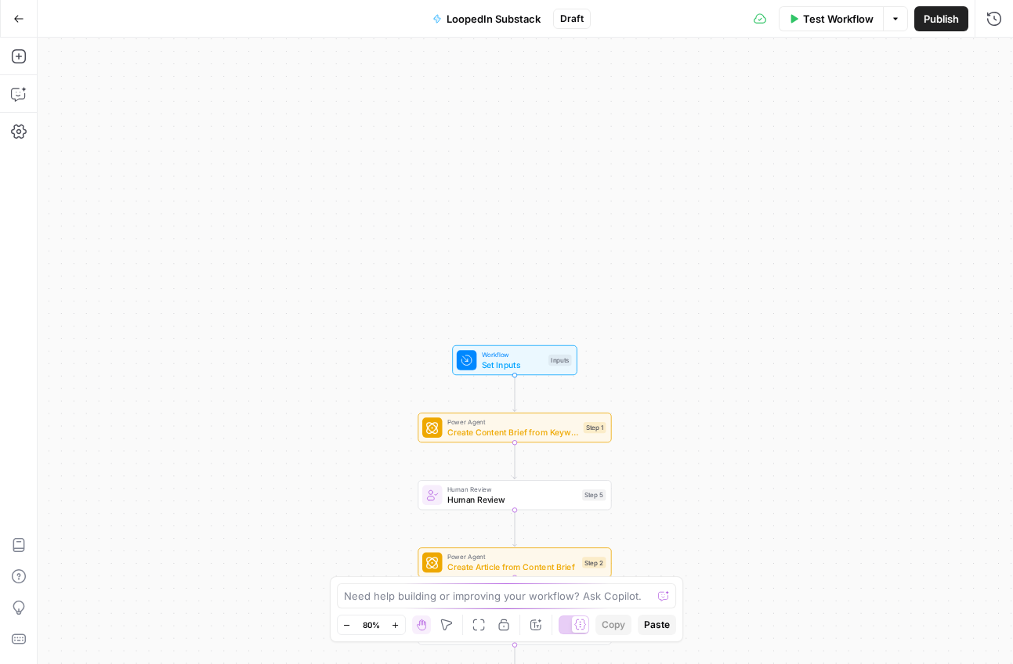
click at [15, 16] on icon "button" at bounding box center [18, 18] width 11 height 11
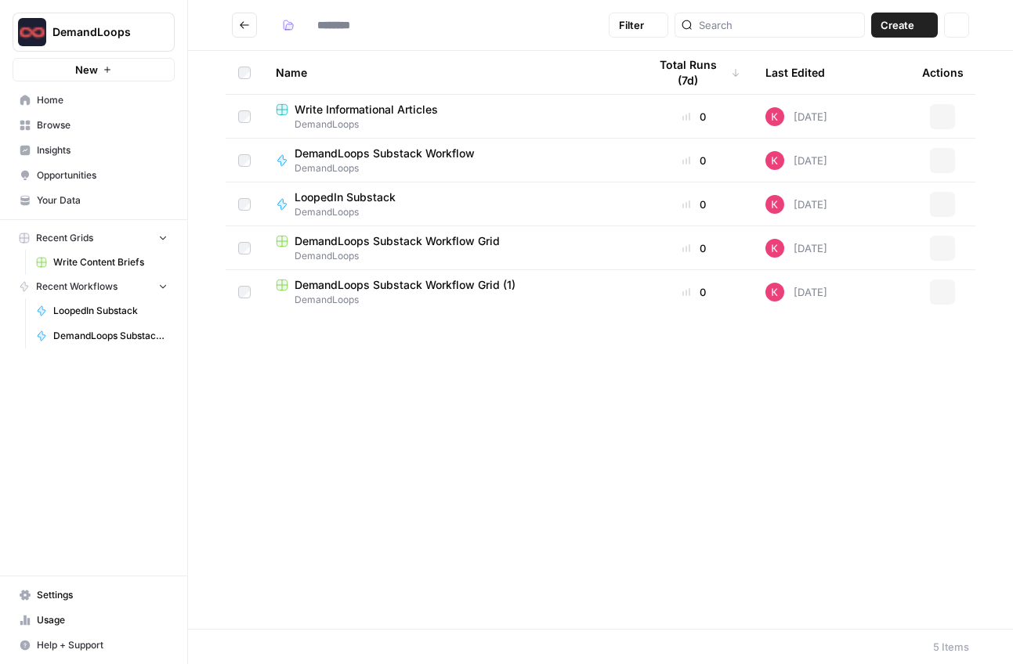
type input "**********"
click at [938, 196] on button "Actions" at bounding box center [942, 204] width 25 height 25
click at [480, 205] on div "LoopedIn Substack DemandLoops" at bounding box center [449, 205] width 347 height 30
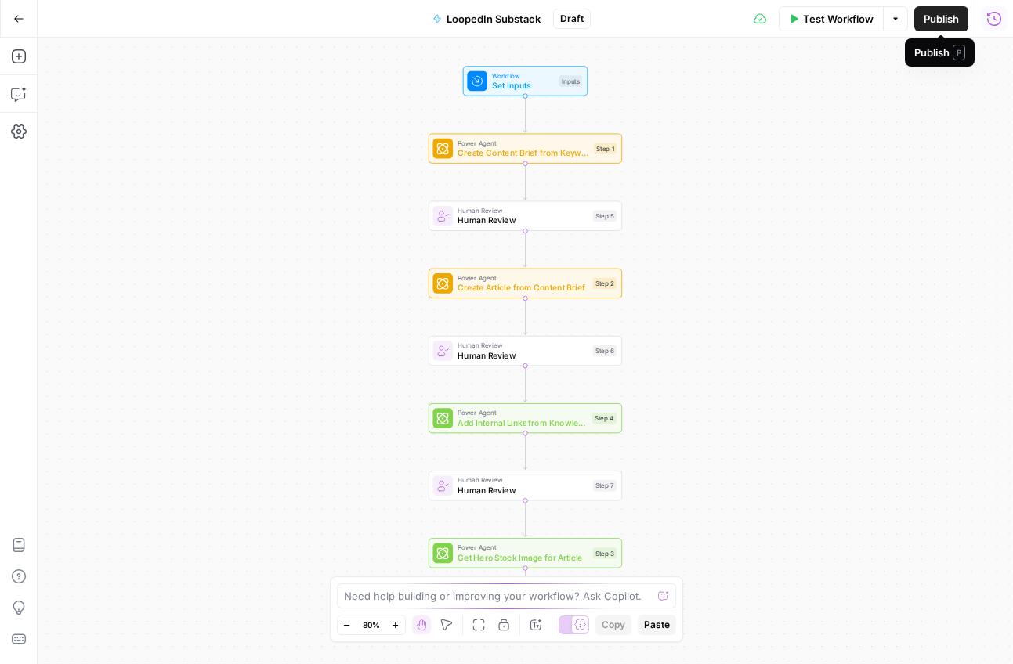
click at [998, 24] on icon "button" at bounding box center [994, 19] width 16 height 16
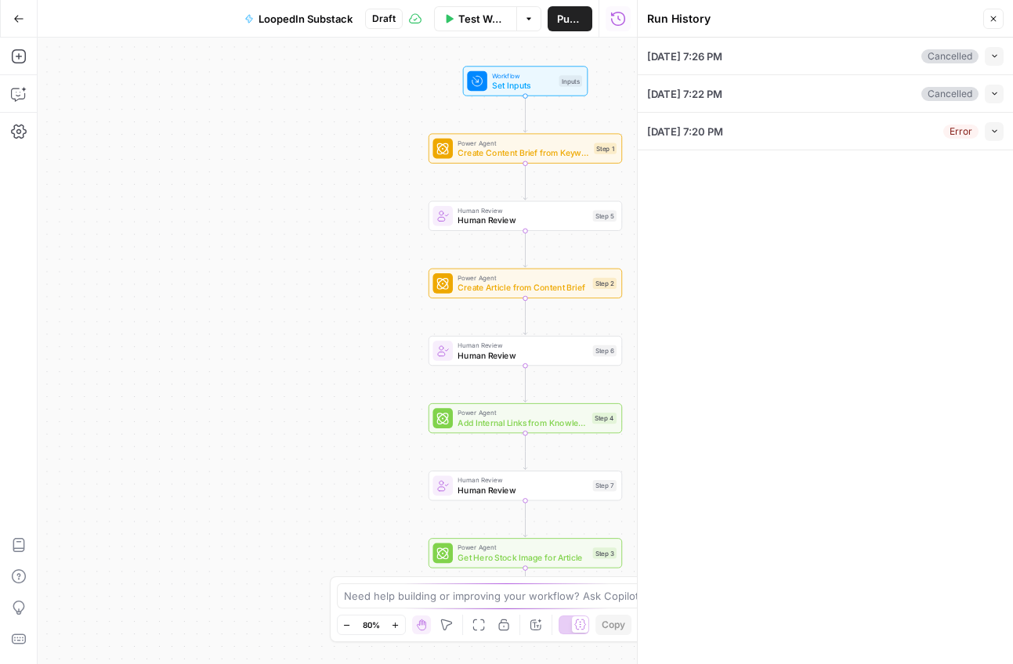
click at [17, 16] on icon "button" at bounding box center [18, 18] width 11 height 11
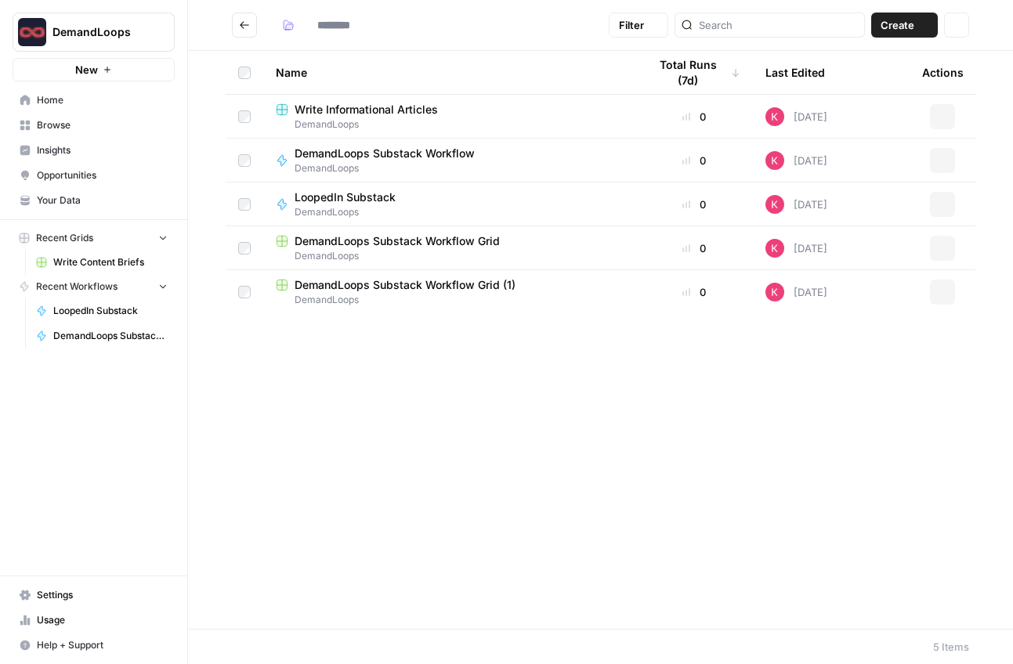
type input "**********"
click at [435, 153] on span "DemandLoops Substack Workflow" at bounding box center [384, 154] width 180 height 16
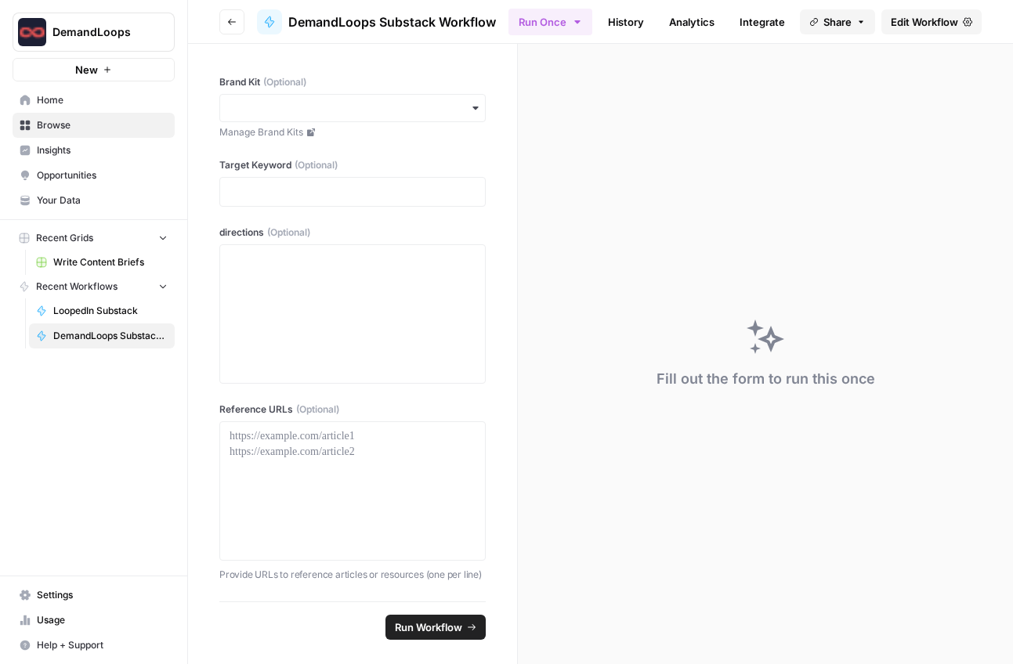
click at [699, 24] on link "Analytics" at bounding box center [691, 21] width 64 height 25
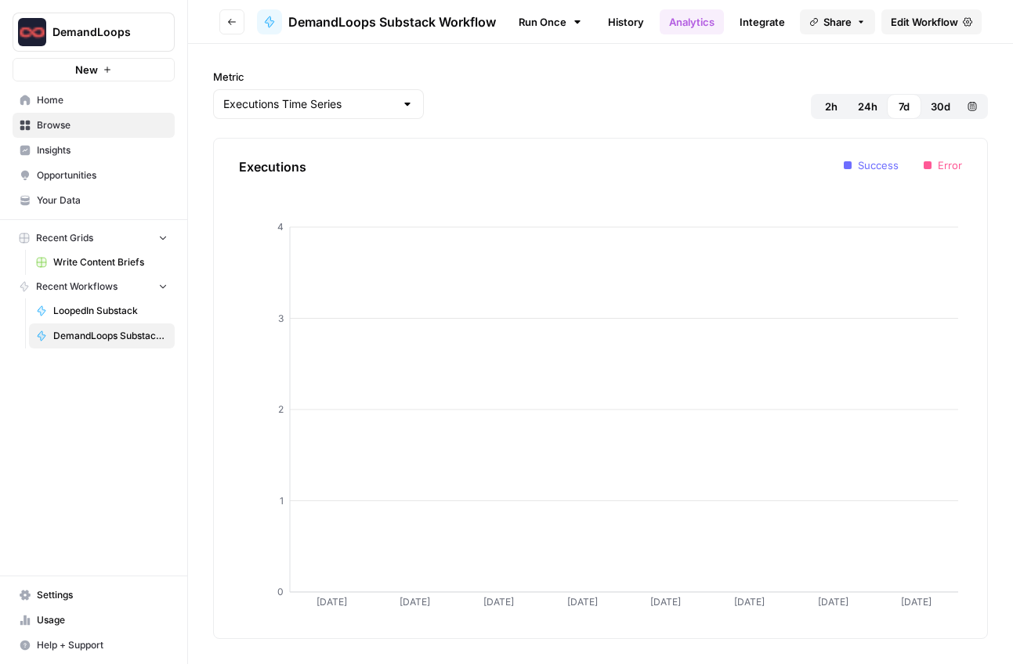
click at [940, 104] on span "30d" at bounding box center [940, 107] width 20 height 16
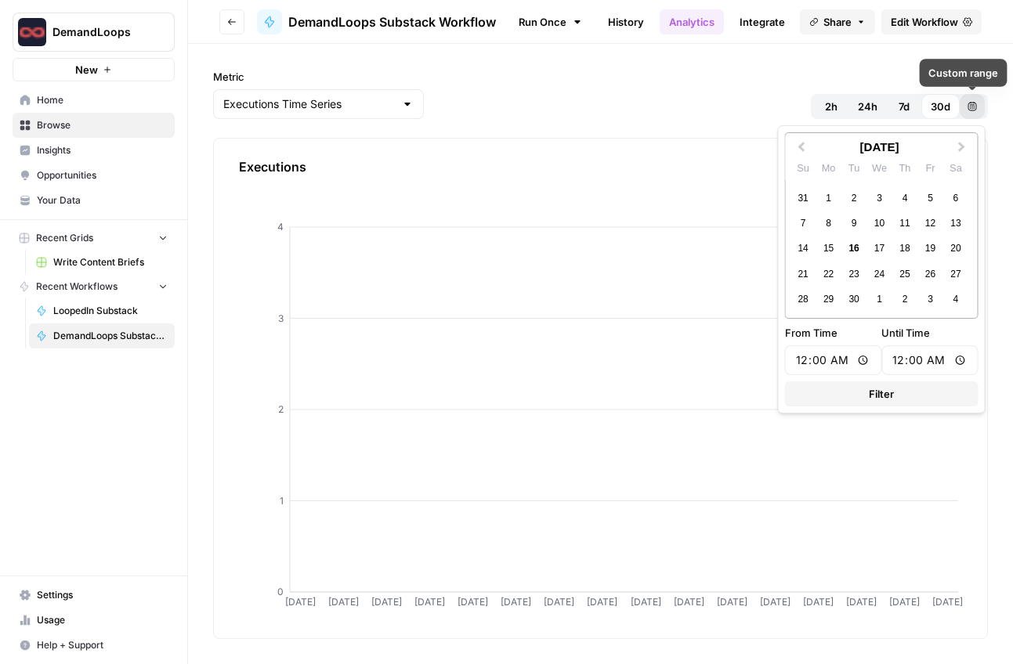
click at [975, 100] on button "Custom range" at bounding box center [971, 106] width 25 height 25
click at [960, 142] on button "Next Month" at bounding box center [963, 147] width 25 height 25
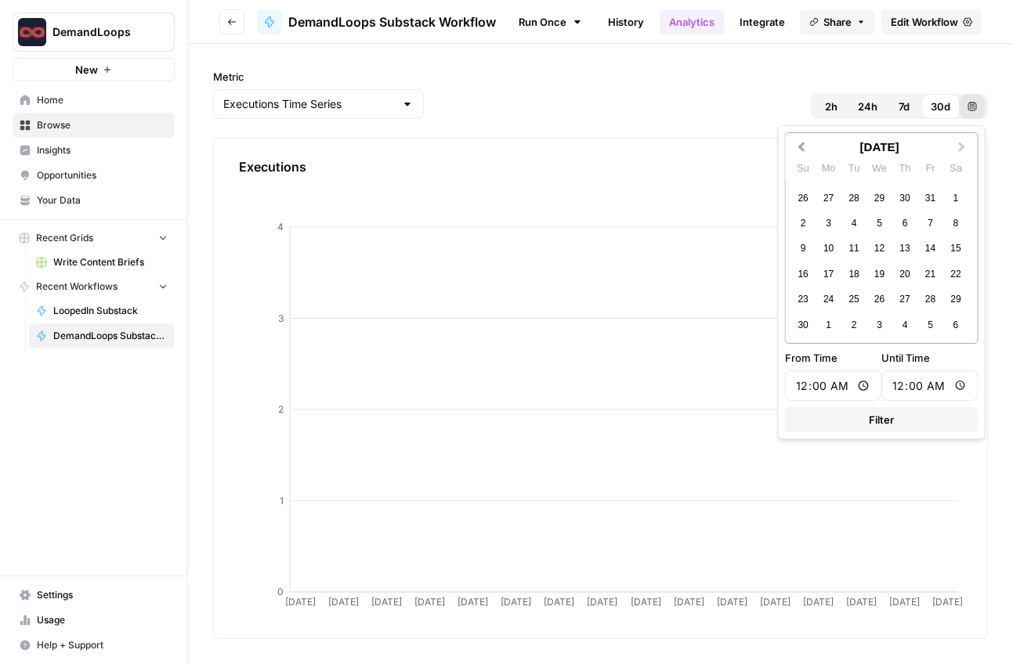
click at [799, 143] on button "Previous Month" at bounding box center [799, 147] width 25 height 25
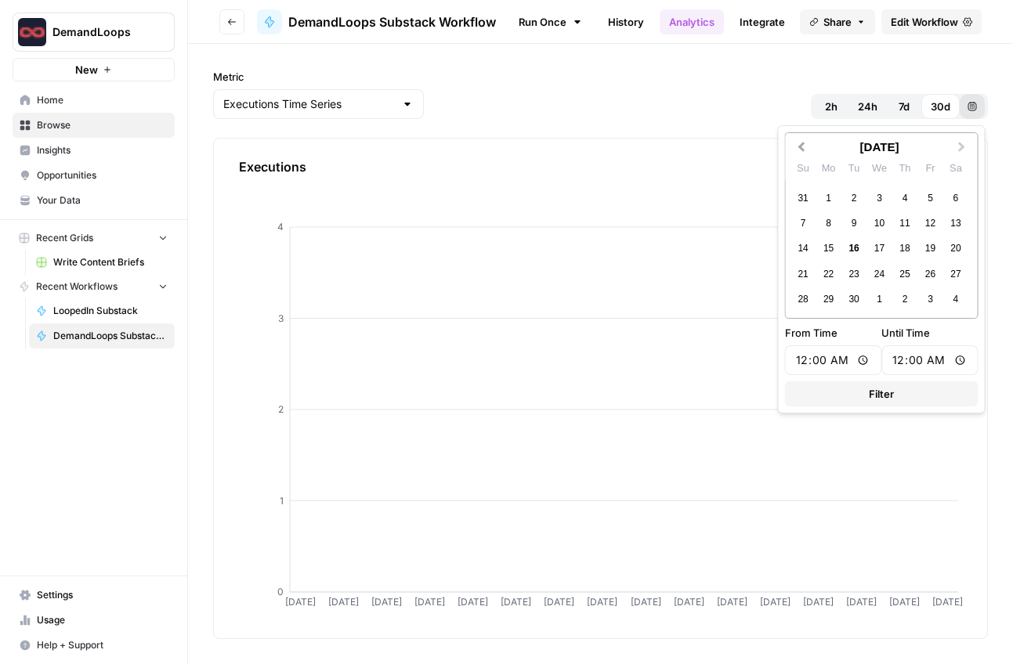
click at [799, 143] on button "Previous Month" at bounding box center [799, 147] width 25 height 25
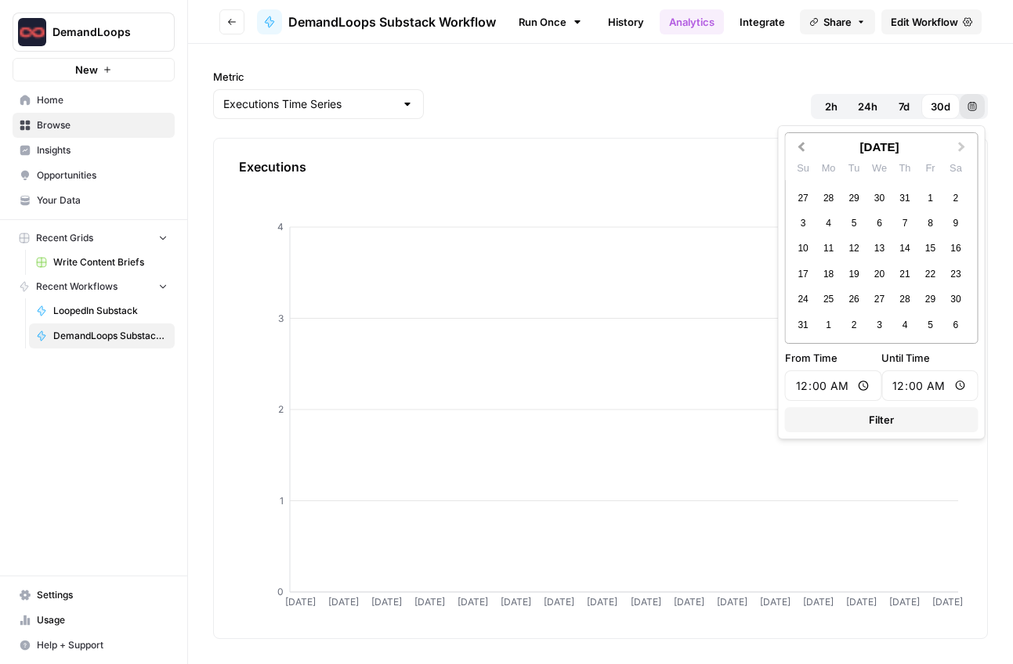
click at [799, 143] on button "Previous Month" at bounding box center [799, 147] width 25 height 25
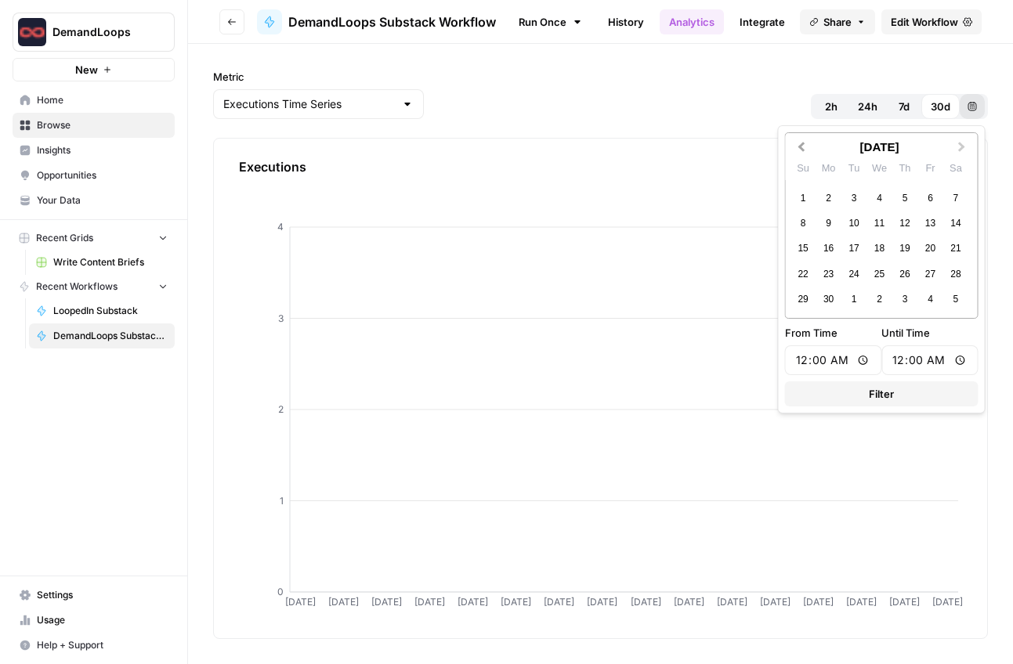
click at [799, 143] on button "Previous Month" at bounding box center [799, 147] width 25 height 25
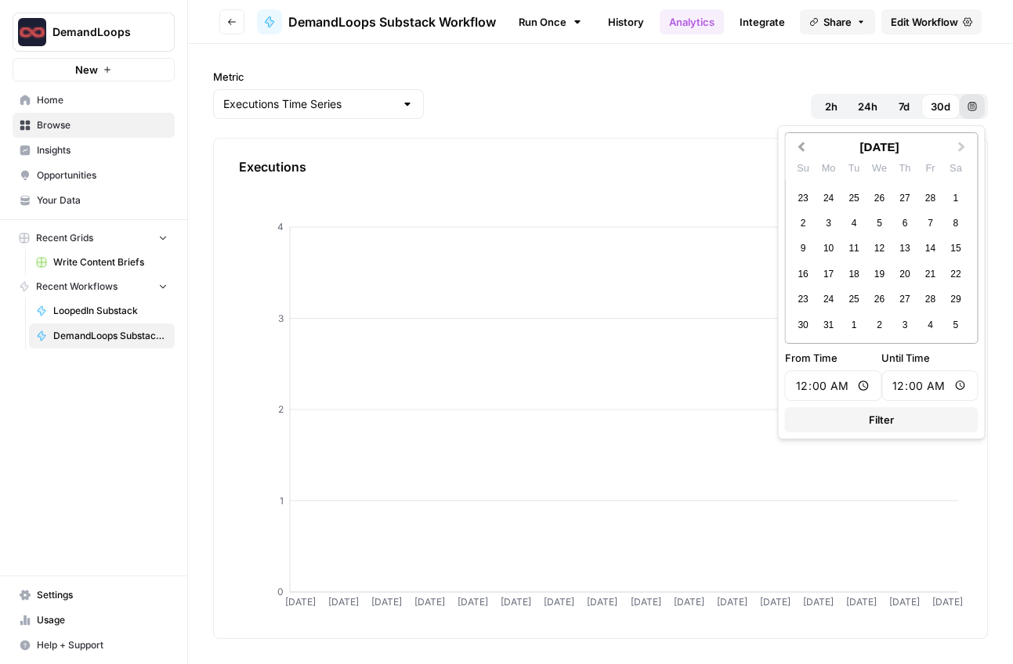
click at [799, 143] on button "Previous Month" at bounding box center [799, 147] width 25 height 25
click at [883, 192] on div "1" at bounding box center [878, 198] width 21 height 21
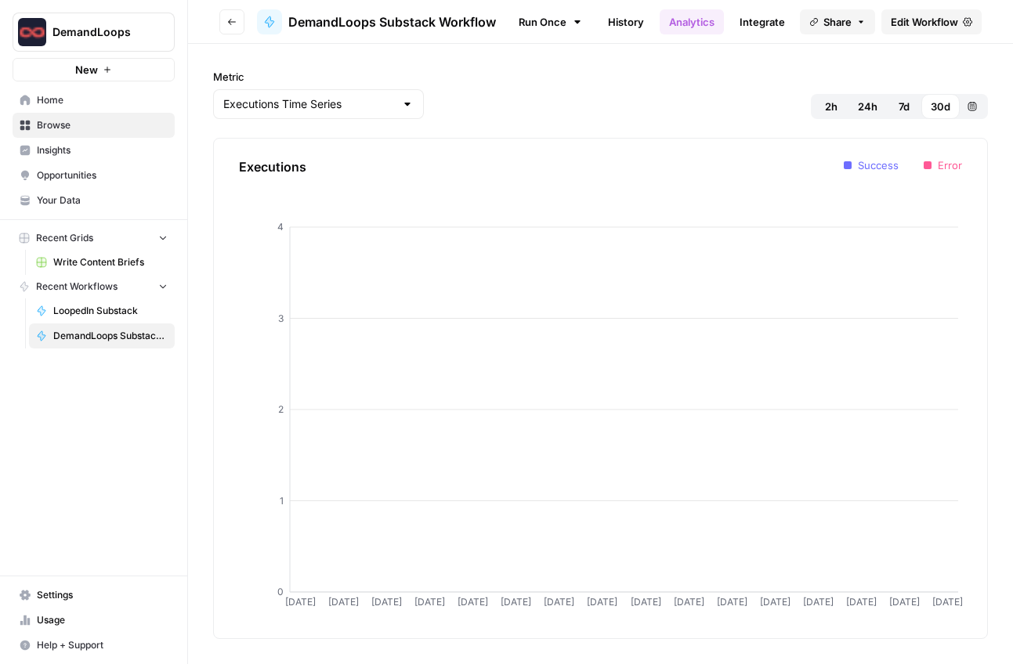
click at [760, 102] on div "Metric Executions Time Series 2h 24h 7d 30d Custom range" at bounding box center [600, 94] width 774 height 50
click at [305, 101] on input "Metric" at bounding box center [308, 104] width 171 height 16
type input "Executions Time Series"
click at [427, 121] on div "Metric Executions Time Series 2h 24h 7d 30d Custom range Executions [DATE] Aug …" at bounding box center [600, 354] width 774 height 570
click at [756, 27] on link "Integrate" at bounding box center [762, 21] width 64 height 25
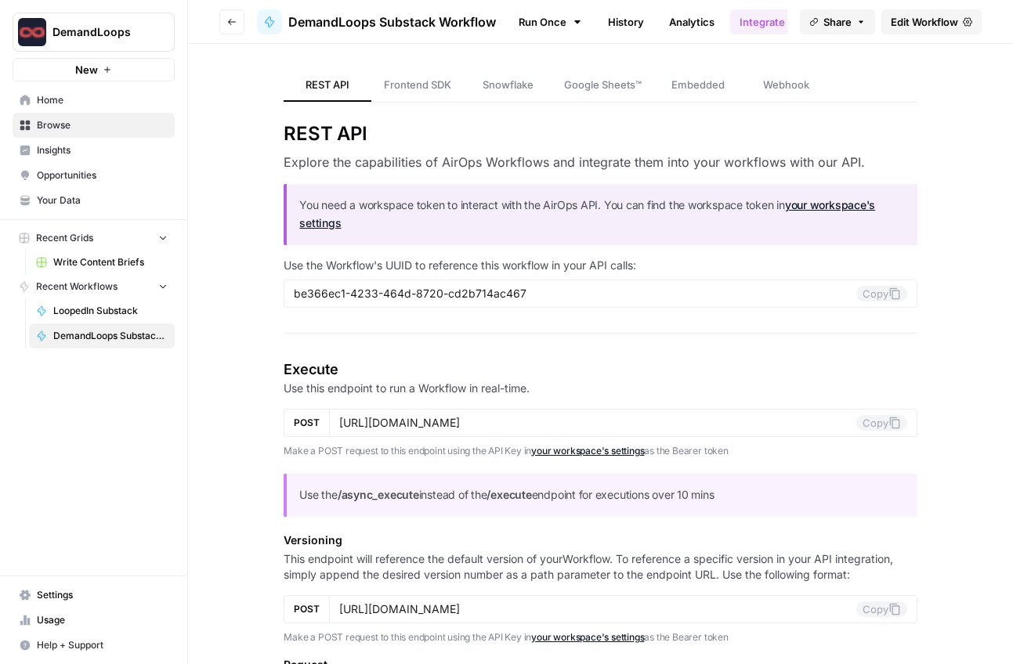
scroll to position [0, 9]
click at [608, 20] on link "History" at bounding box center [618, 21] width 55 height 25
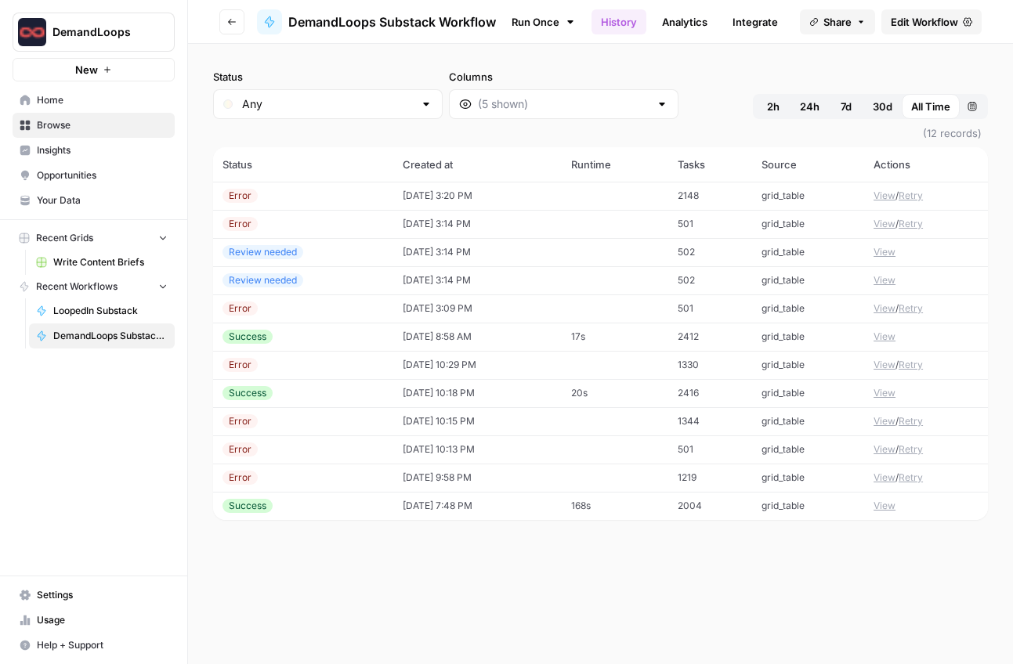
click at [526, 334] on td "[DATE] 8:58 AM" at bounding box center [477, 337] width 168 height 28
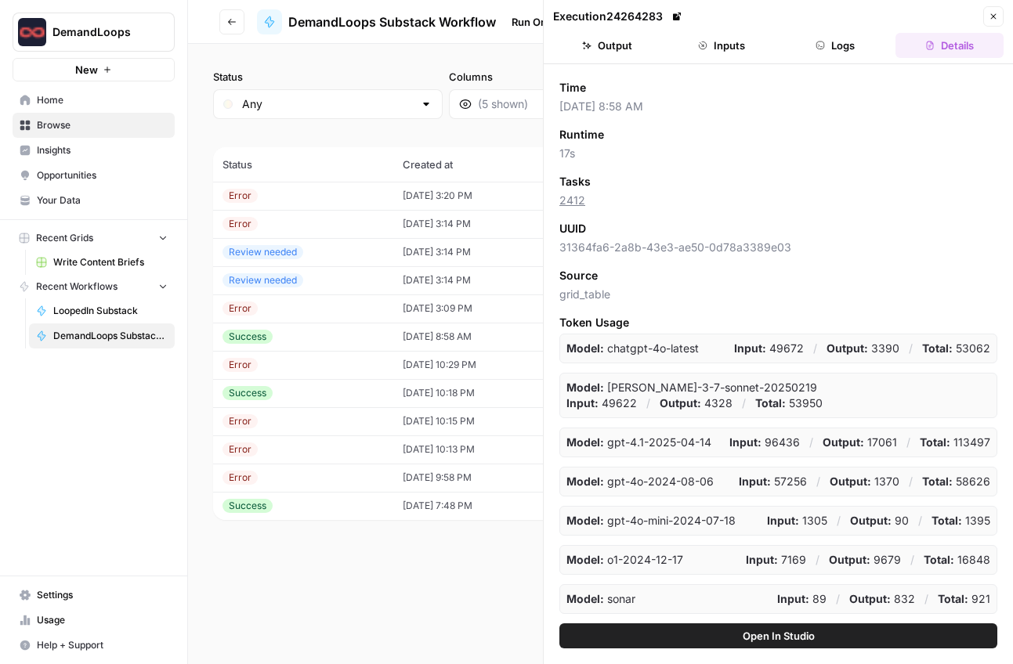
scroll to position [124, 0]
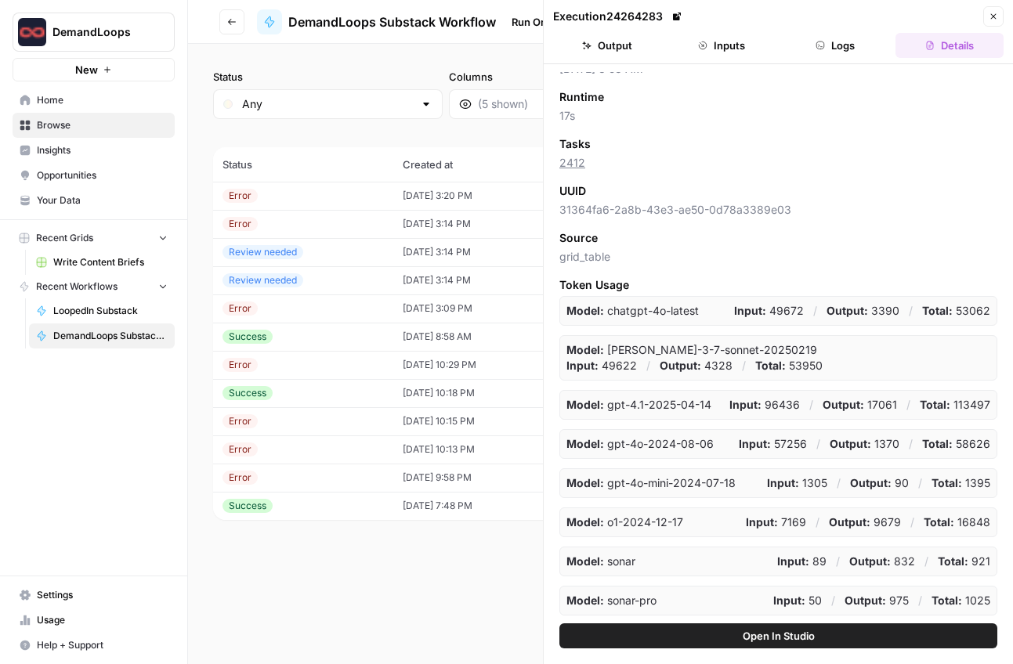
click at [81, 263] on span "Write Content Briefs" at bounding box center [110, 262] width 114 height 14
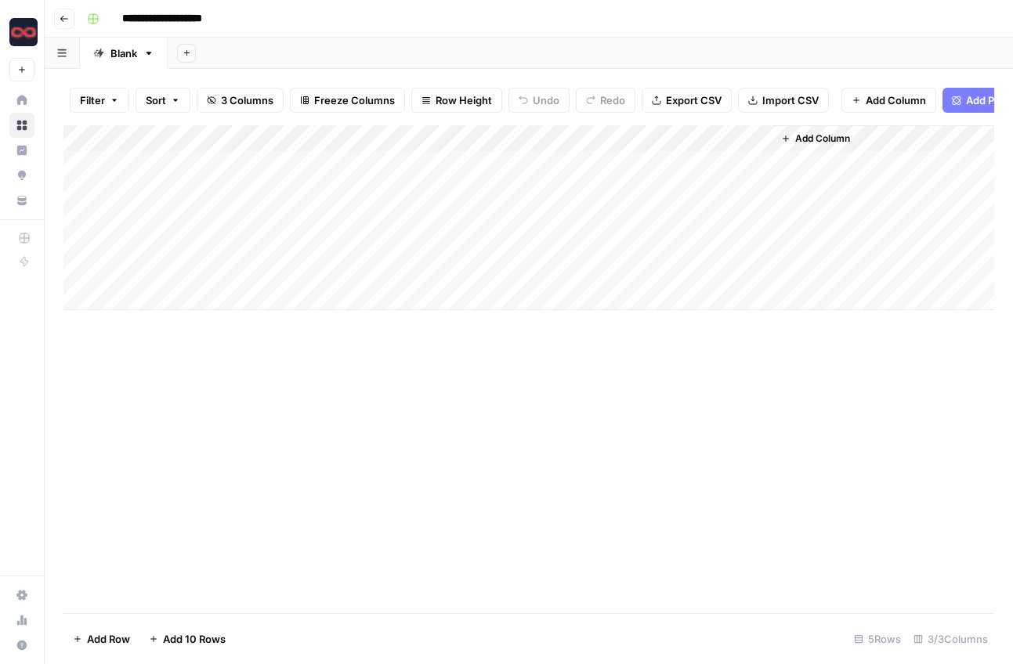
click at [413, 247] on div "Add Column" at bounding box center [528, 217] width 930 height 185
click at [541, 241] on div "Add Column" at bounding box center [528, 217] width 930 height 185
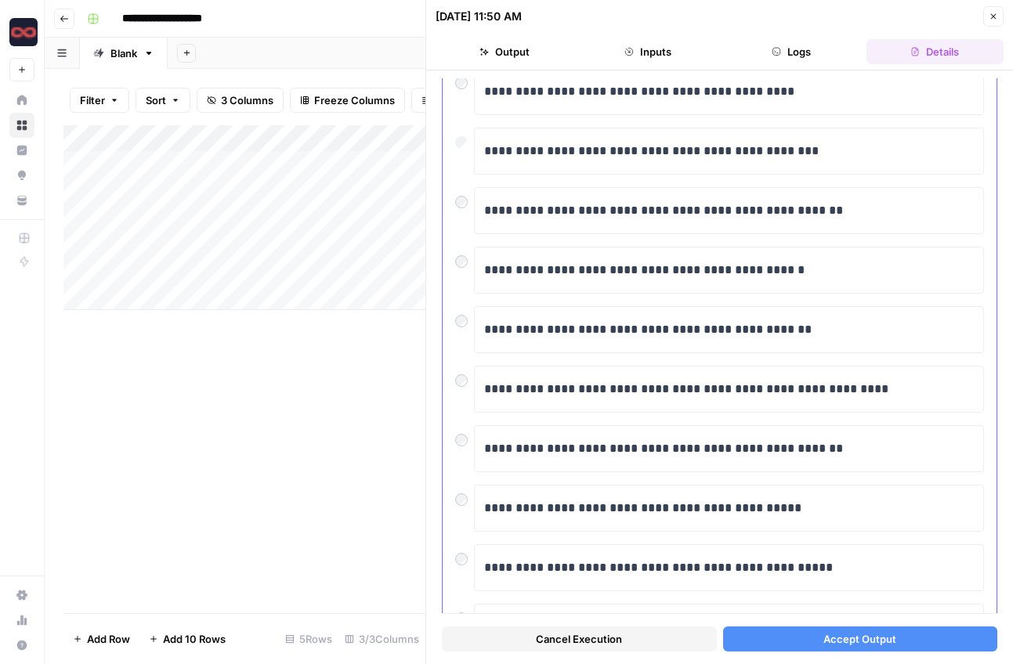
scroll to position [129, 0]
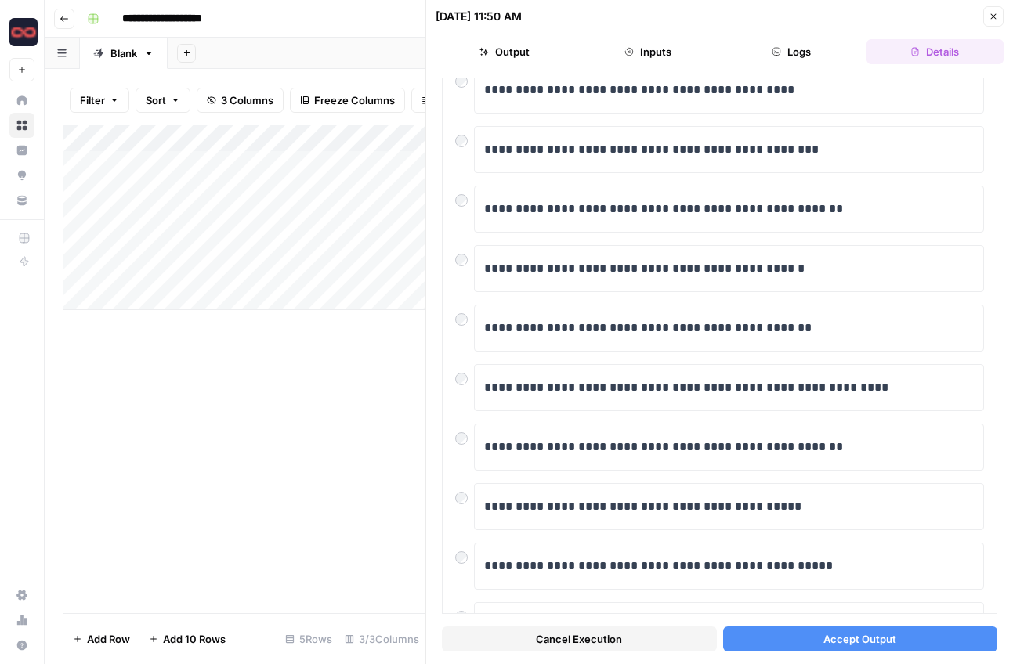
click at [865, 640] on span "Accept Output" at bounding box center [859, 639] width 73 height 16
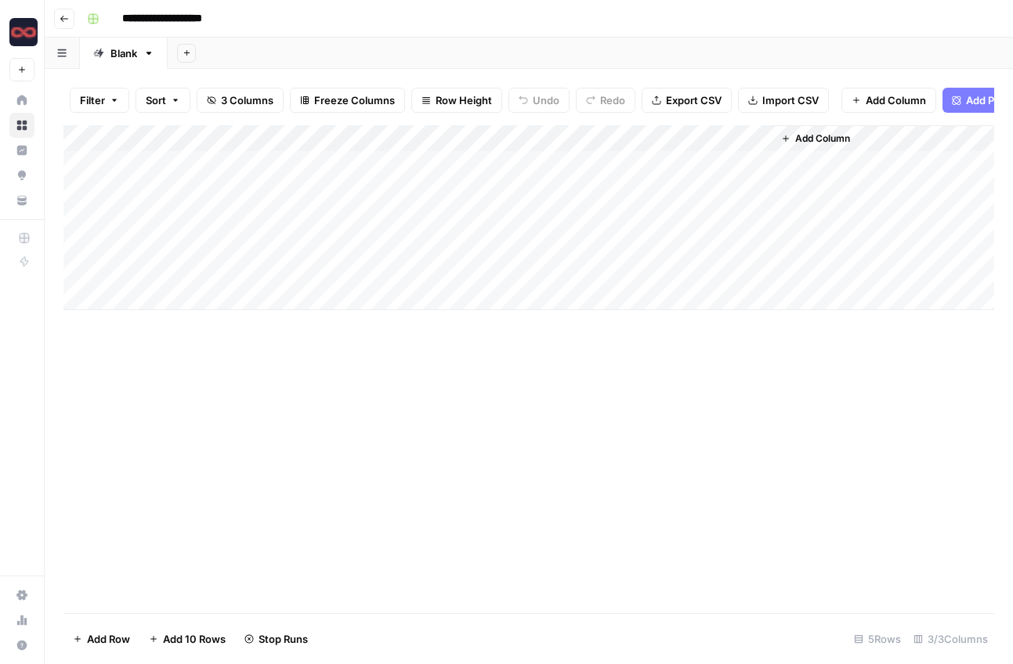
click at [425, 218] on div "Add Column" at bounding box center [528, 217] width 930 height 185
click at [542, 214] on div "Add Column" at bounding box center [528, 217] width 930 height 185
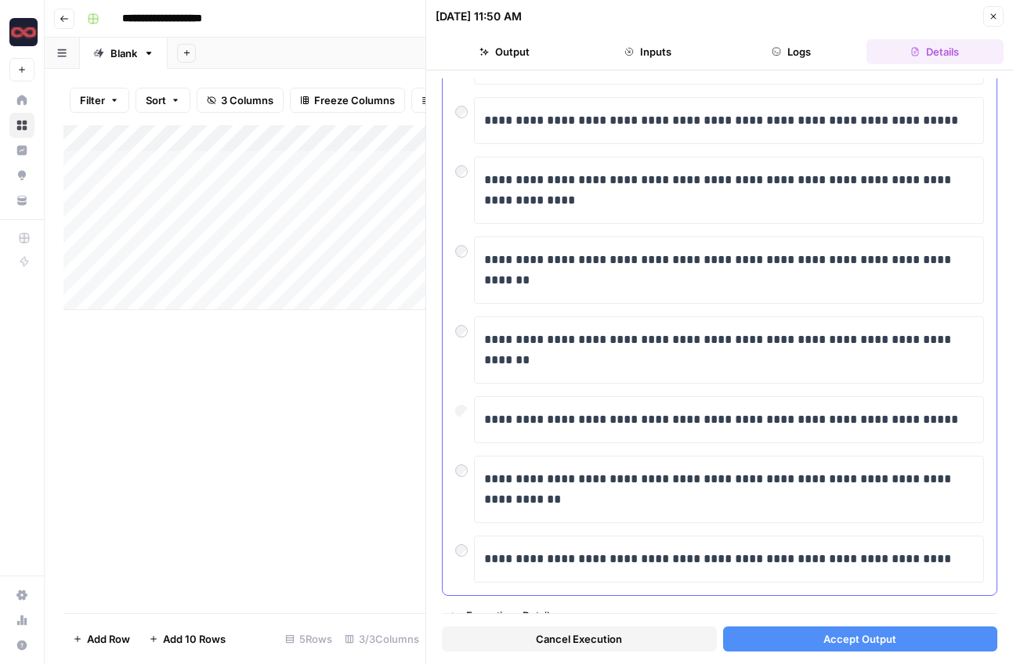
scroll to position [354, 0]
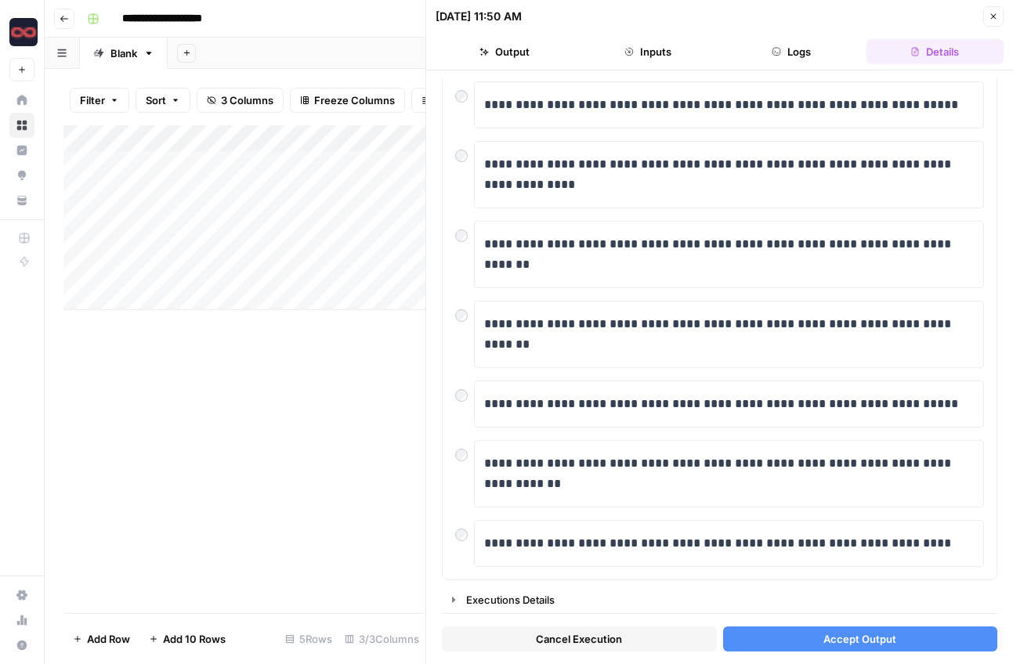
click at [807, 637] on button "Accept Output" at bounding box center [860, 638] width 275 height 25
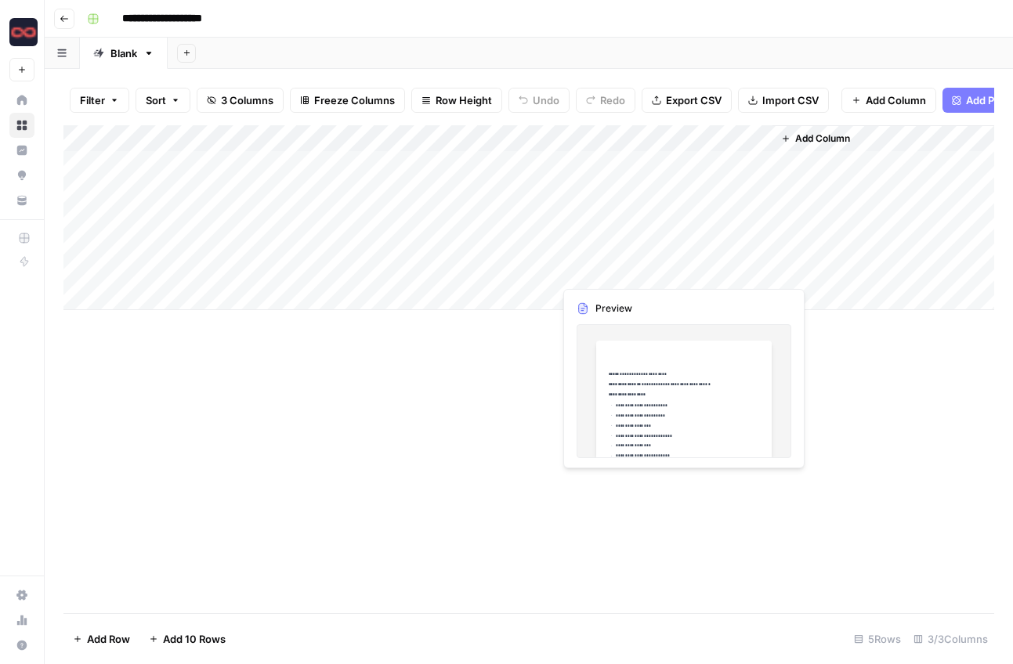
click at [668, 269] on div "Add Column" at bounding box center [528, 217] width 930 height 185
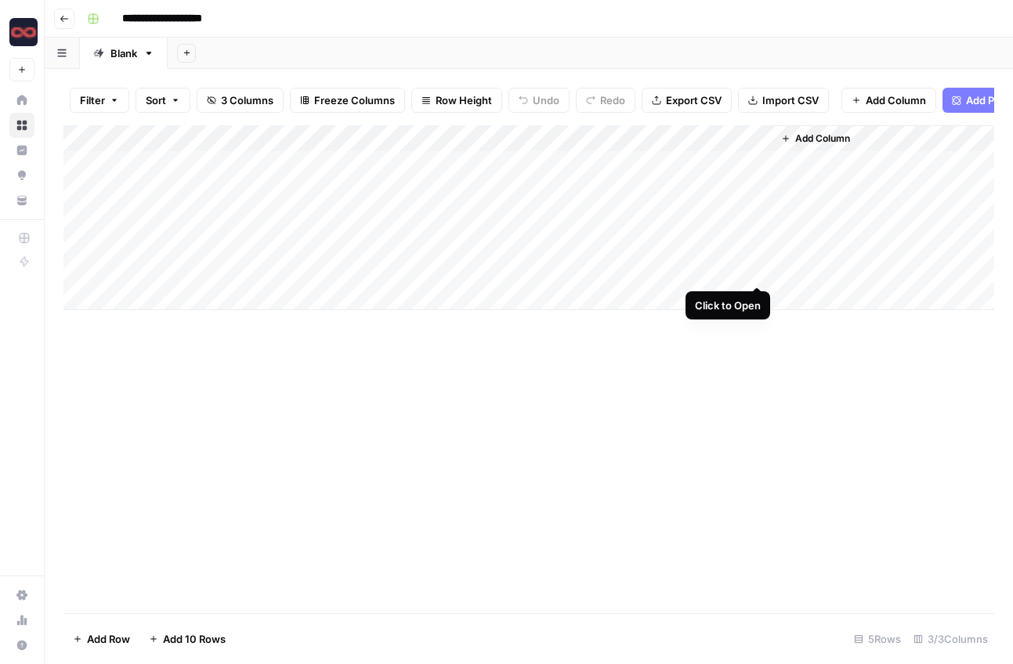
click at [760, 269] on div "Add Column" at bounding box center [528, 217] width 930 height 185
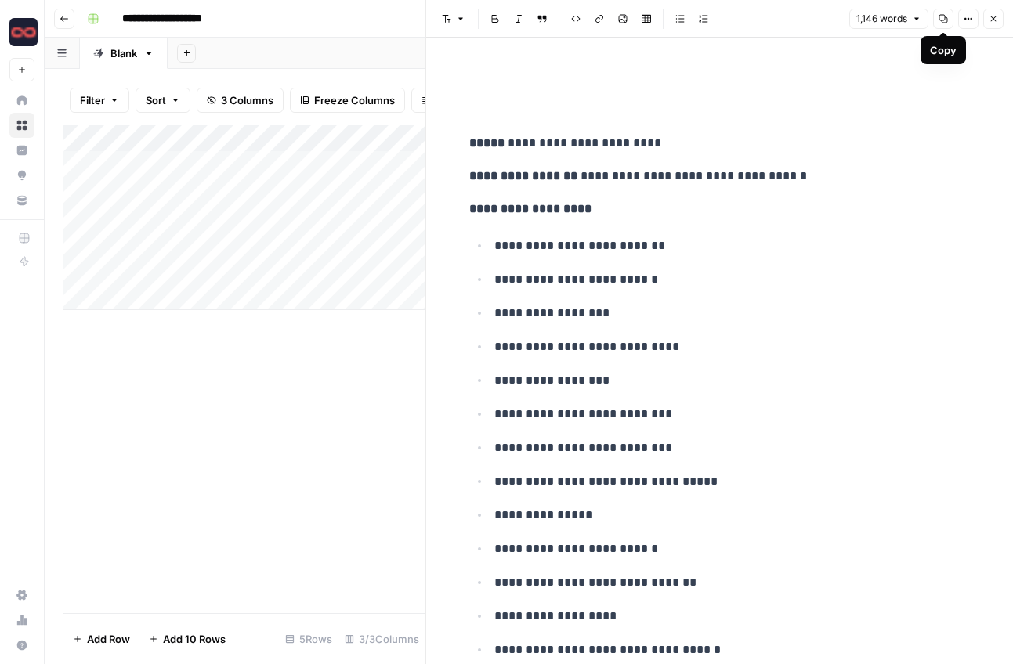
click at [940, 17] on icon "button" at bounding box center [942, 18] width 9 height 9
click at [940, 19] on icon "button" at bounding box center [942, 18] width 9 height 9
click at [372, 418] on div "Add Column" at bounding box center [244, 369] width 362 height 488
click at [996, 14] on icon "button" at bounding box center [992, 18] width 9 height 9
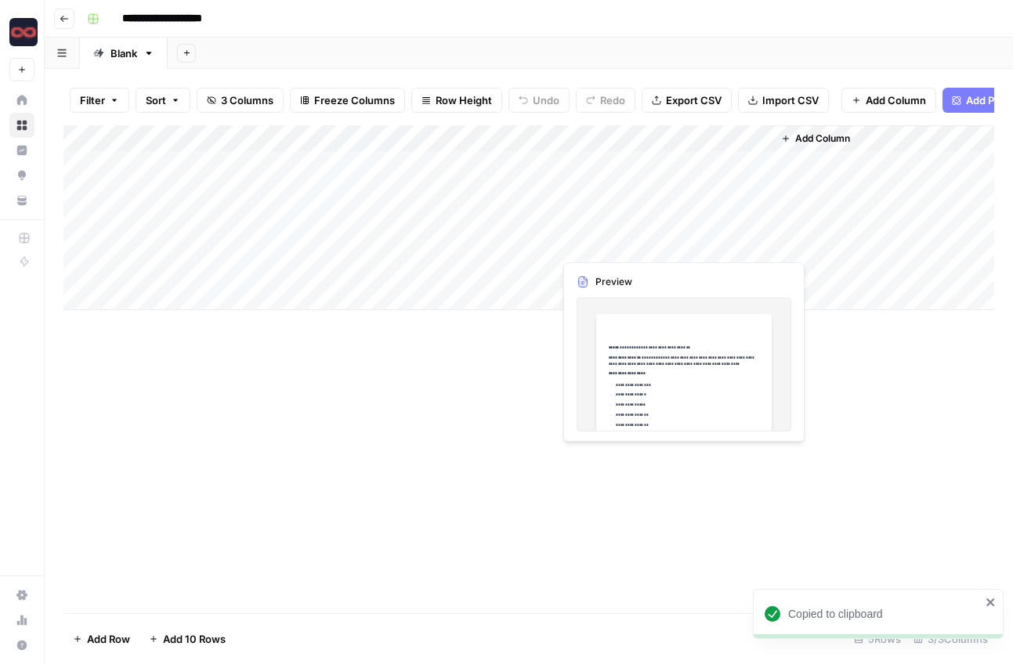
click at [650, 245] on div "Add Column" at bounding box center [528, 217] width 930 height 185
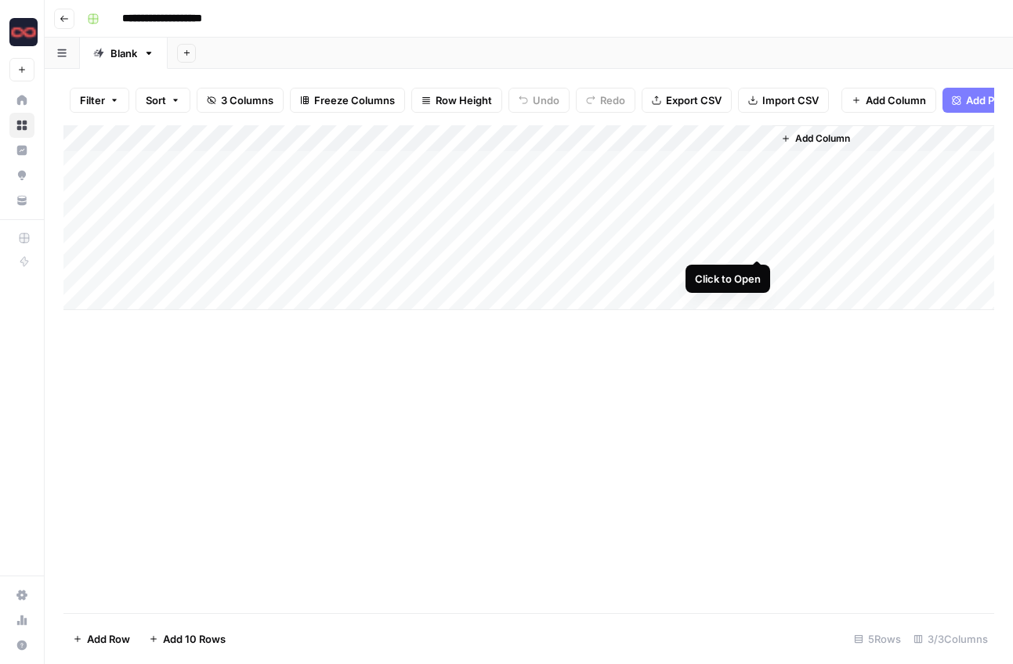
click at [757, 238] on div "Add Column" at bounding box center [528, 217] width 930 height 185
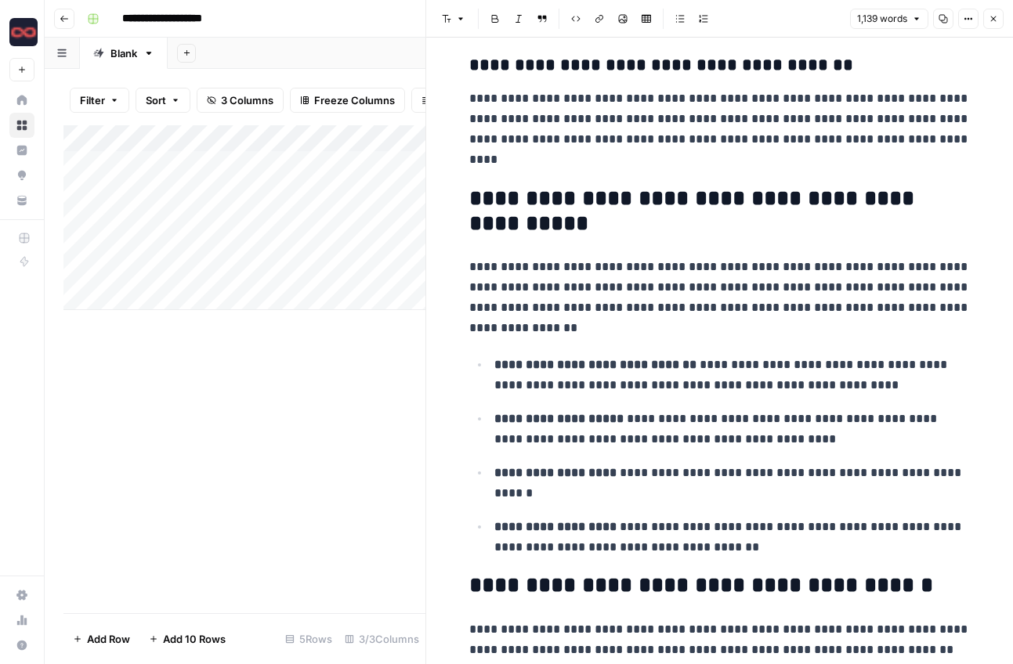
scroll to position [2301, 0]
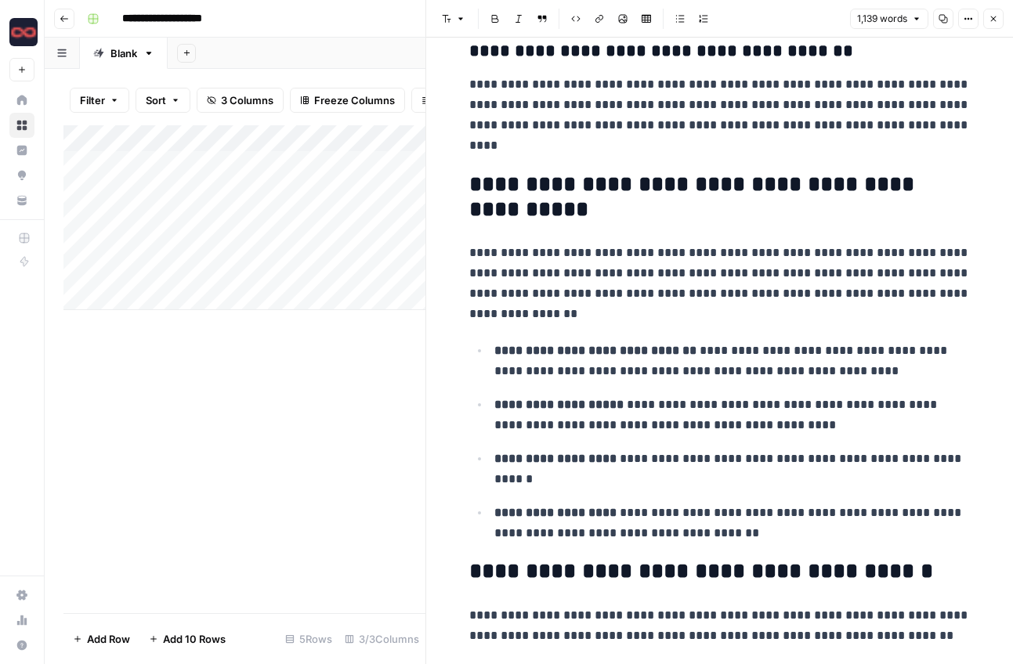
click at [386, 212] on div "Add Column" at bounding box center [244, 217] width 362 height 185
click at [388, 379] on div "Add Column" at bounding box center [244, 369] width 362 height 488
click at [994, 19] on icon "button" at bounding box center [992, 18] width 9 height 9
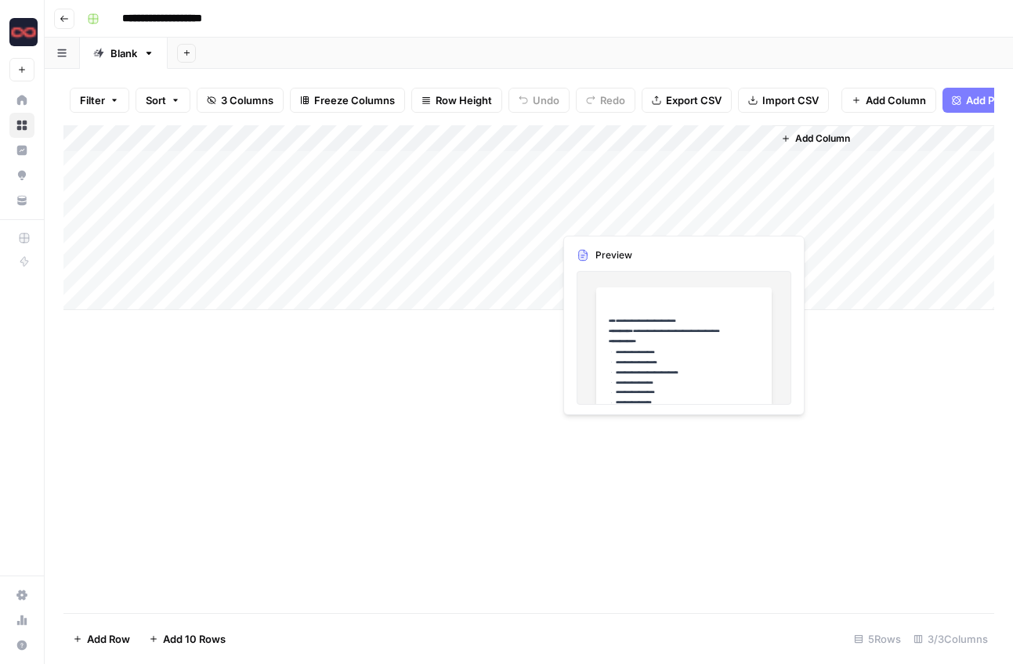
click at [670, 212] on div "Add Column" at bounding box center [528, 217] width 930 height 185
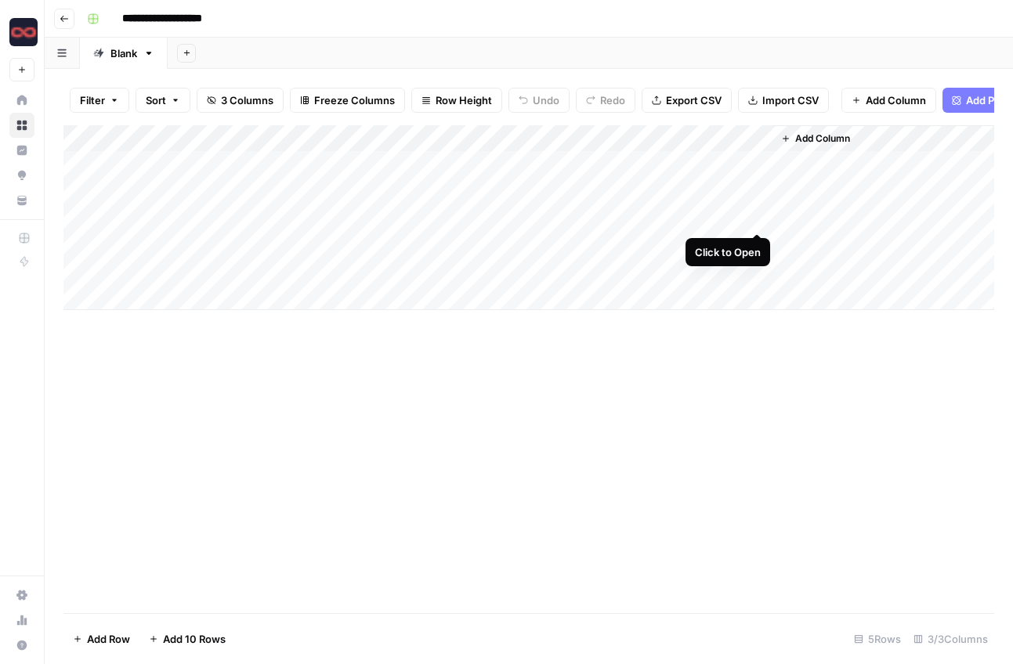
click at [757, 215] on div "Add Column" at bounding box center [528, 217] width 930 height 185
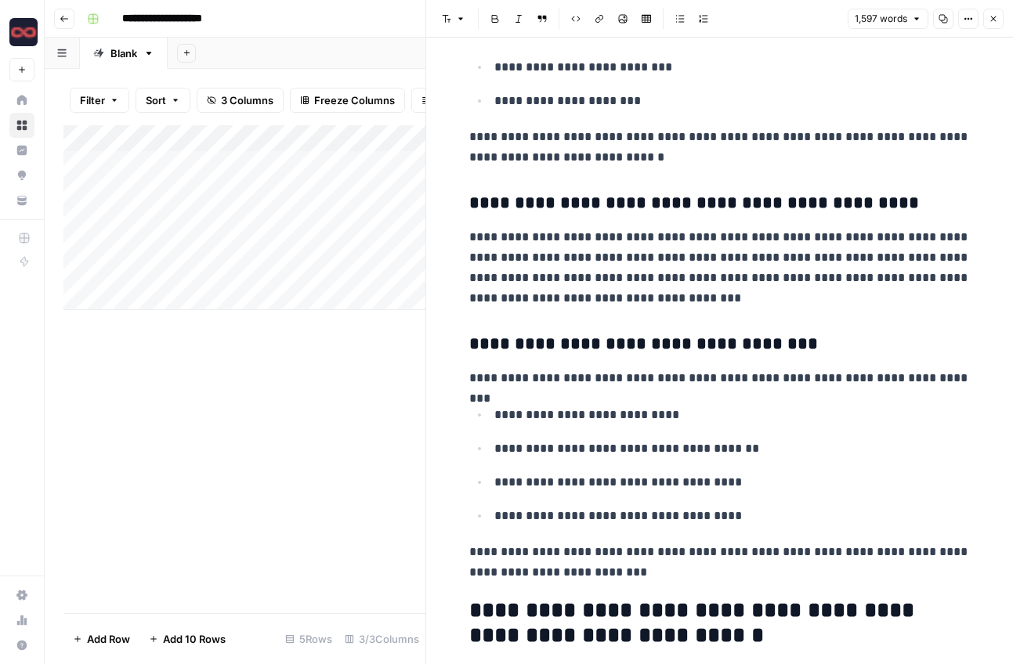
scroll to position [1825, 0]
